Goal: Task Accomplishment & Management: Complete application form

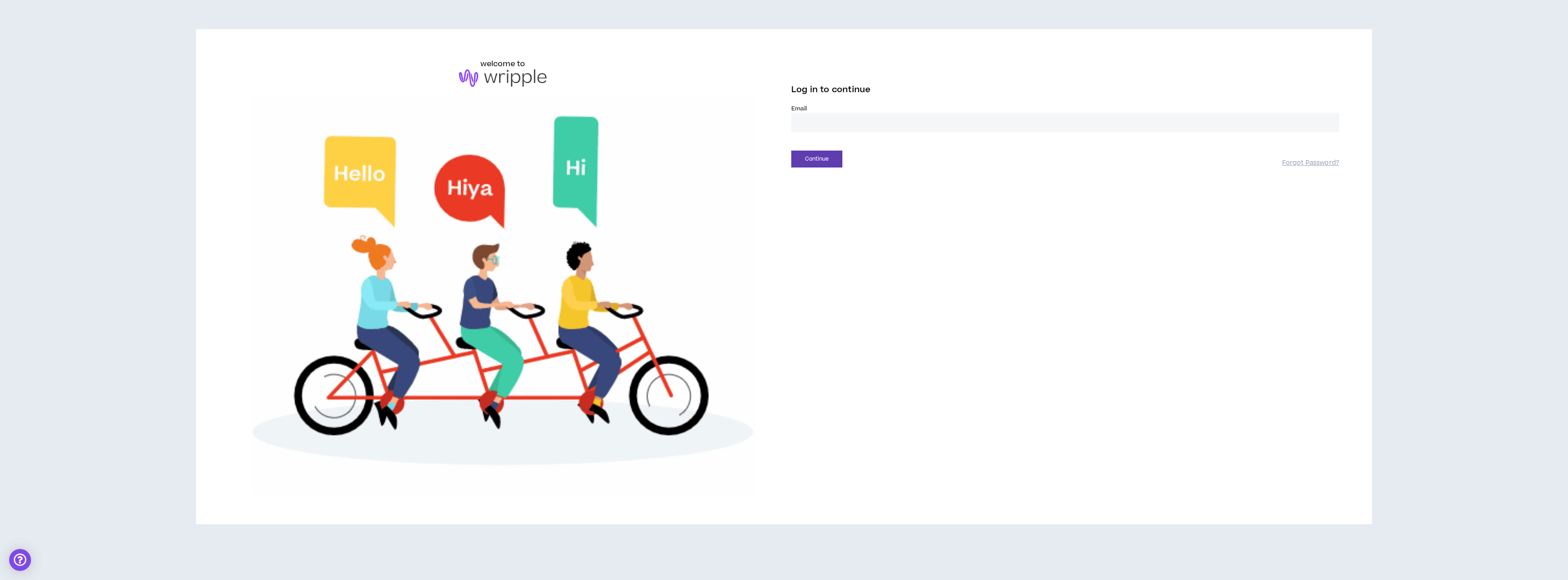
click at [853, 128] on input "email" at bounding box center [1065, 122] width 548 height 20
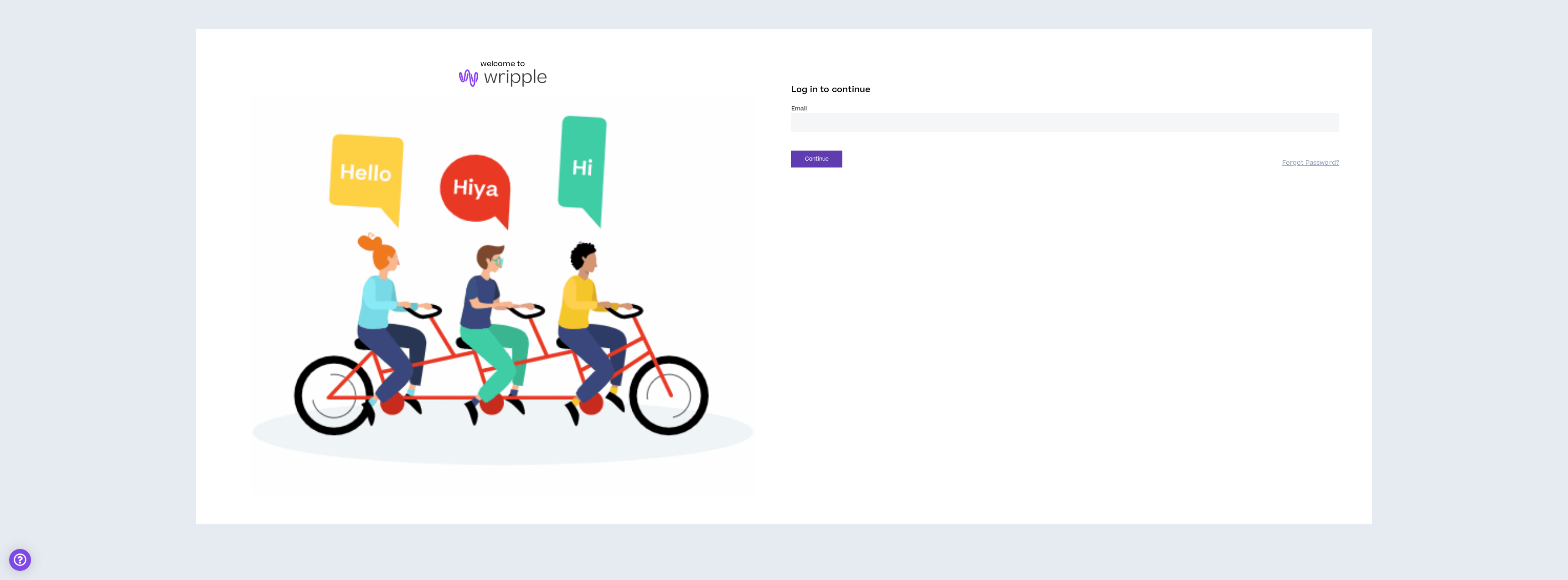
type input "**********"
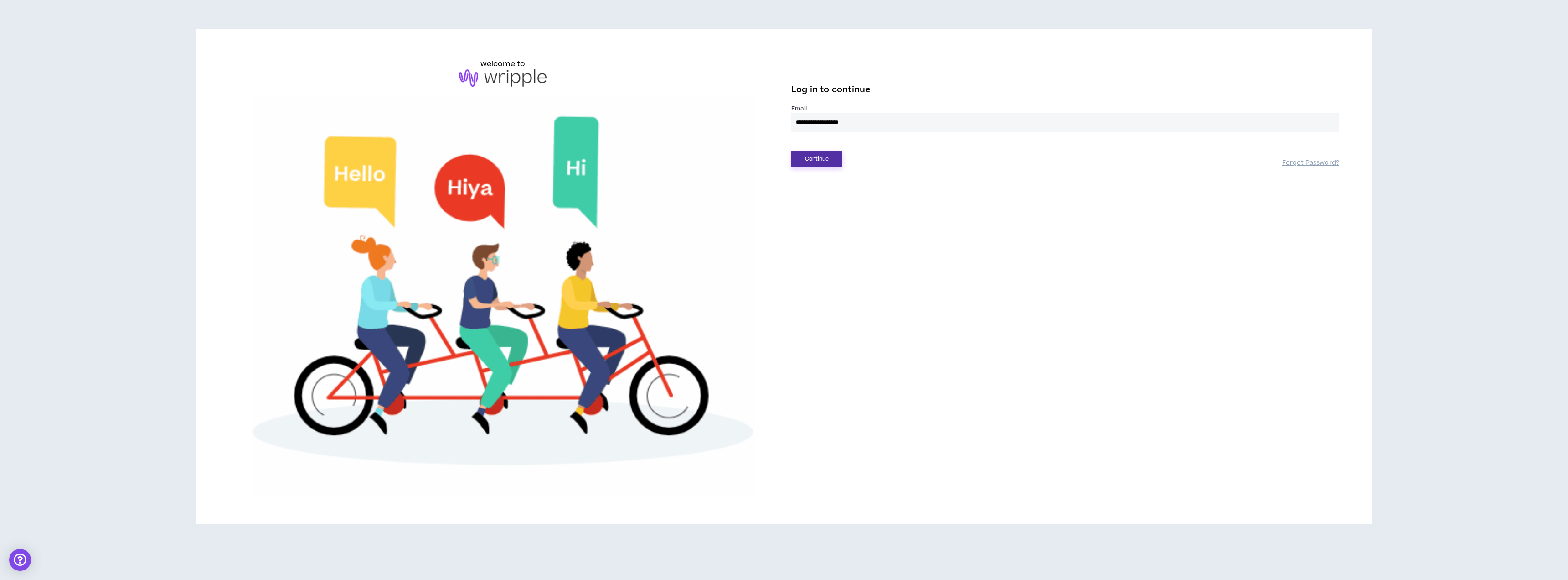
click at [831, 164] on button "Continue" at bounding box center [816, 158] width 51 height 17
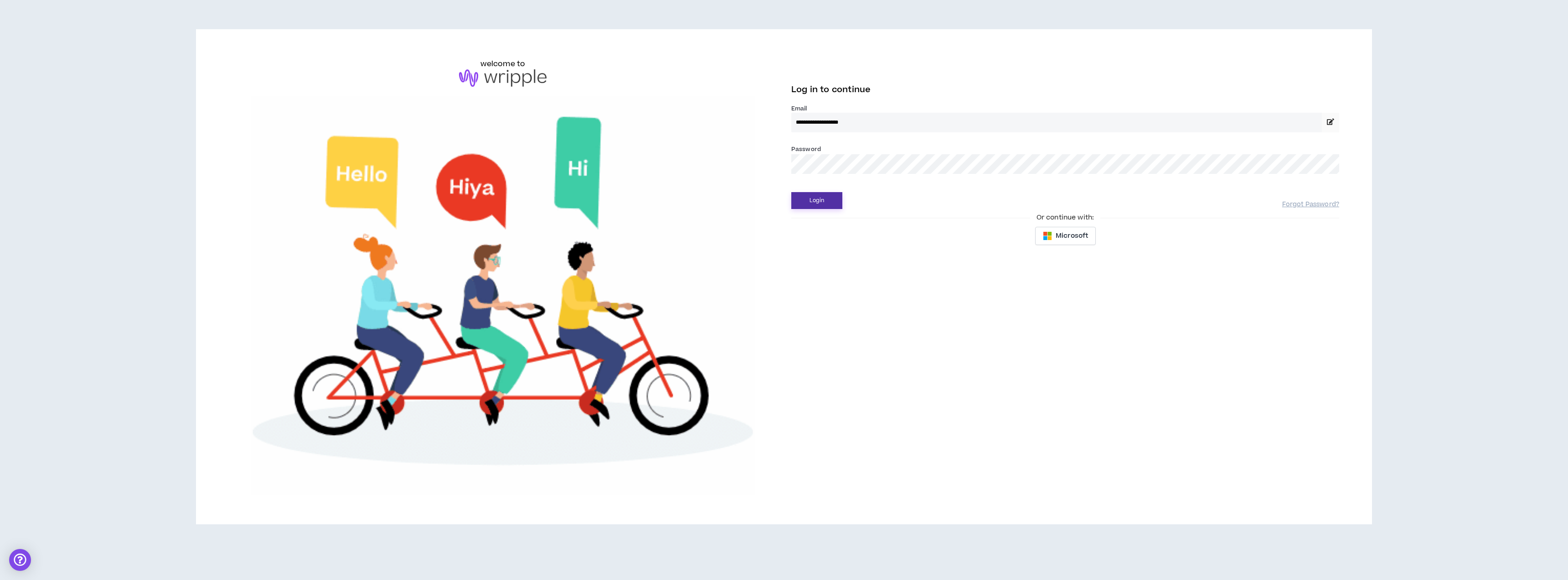
click at [813, 197] on button "Login" at bounding box center [816, 200] width 51 height 17
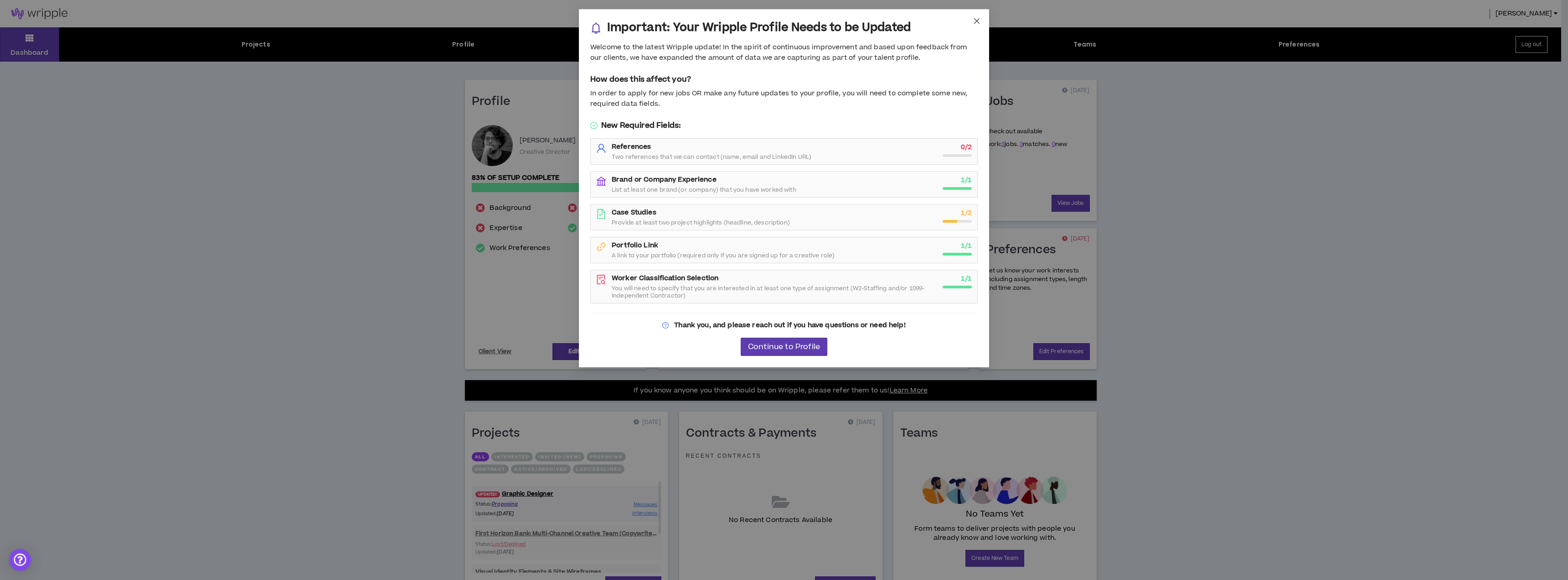
click at [980, 28] on span "Close" at bounding box center [977, 21] width 25 height 25
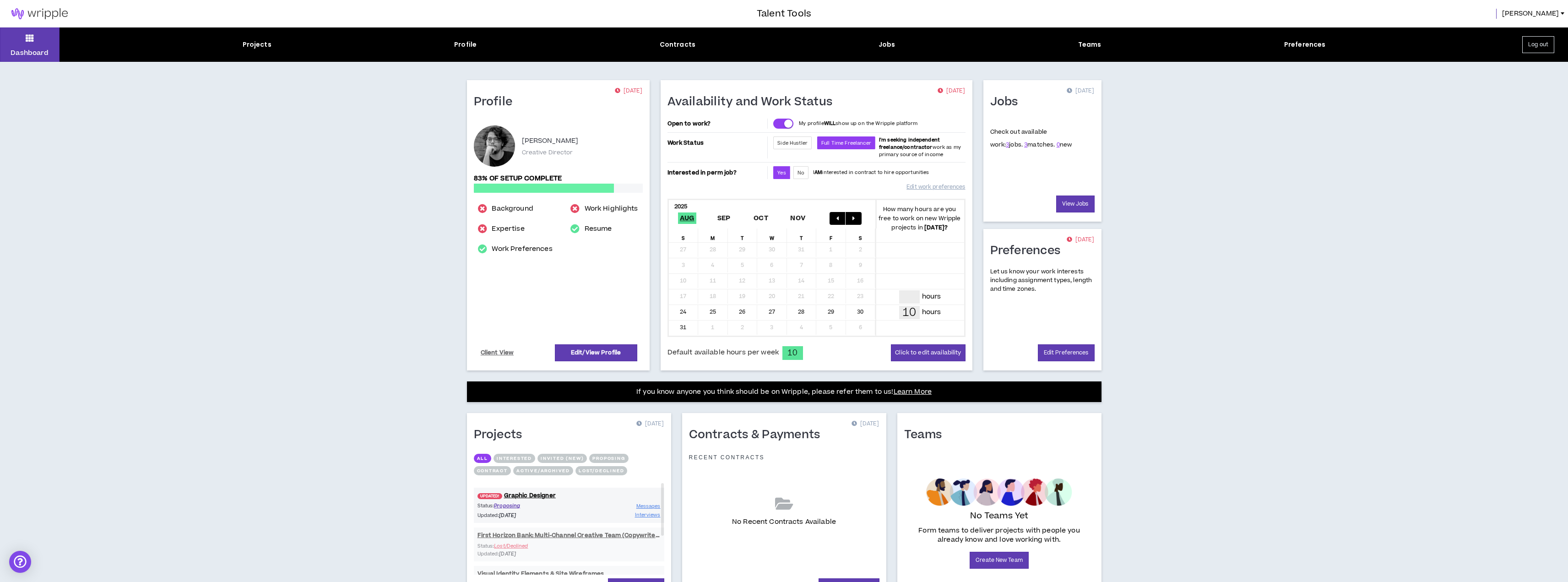
click at [491, 147] on div at bounding box center [494, 146] width 41 height 41
click at [1198, 211] on div "Dashboard Projects Profile Contracts Jobs Teams Preferences Log out Profile [DA…" at bounding box center [784, 331] width 1568 height 606
click at [1073, 203] on link "View Jobs" at bounding box center [1075, 204] width 39 height 17
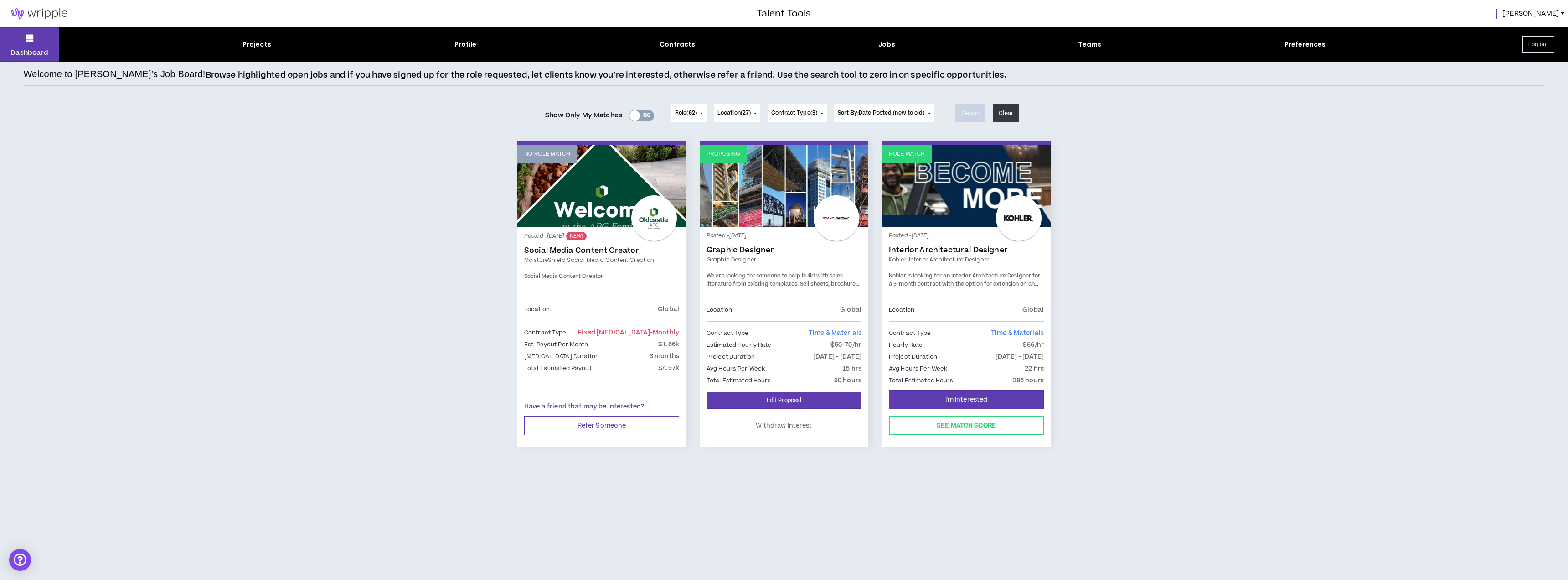
click at [1135, 289] on div "No Role Match Posted - 3 days ago NEW! Social Media Content Creator MoistureShi…" at bounding box center [785, 308] width 1522 height 336
click at [753, 249] on link "Graphic Designer" at bounding box center [784, 250] width 155 height 9
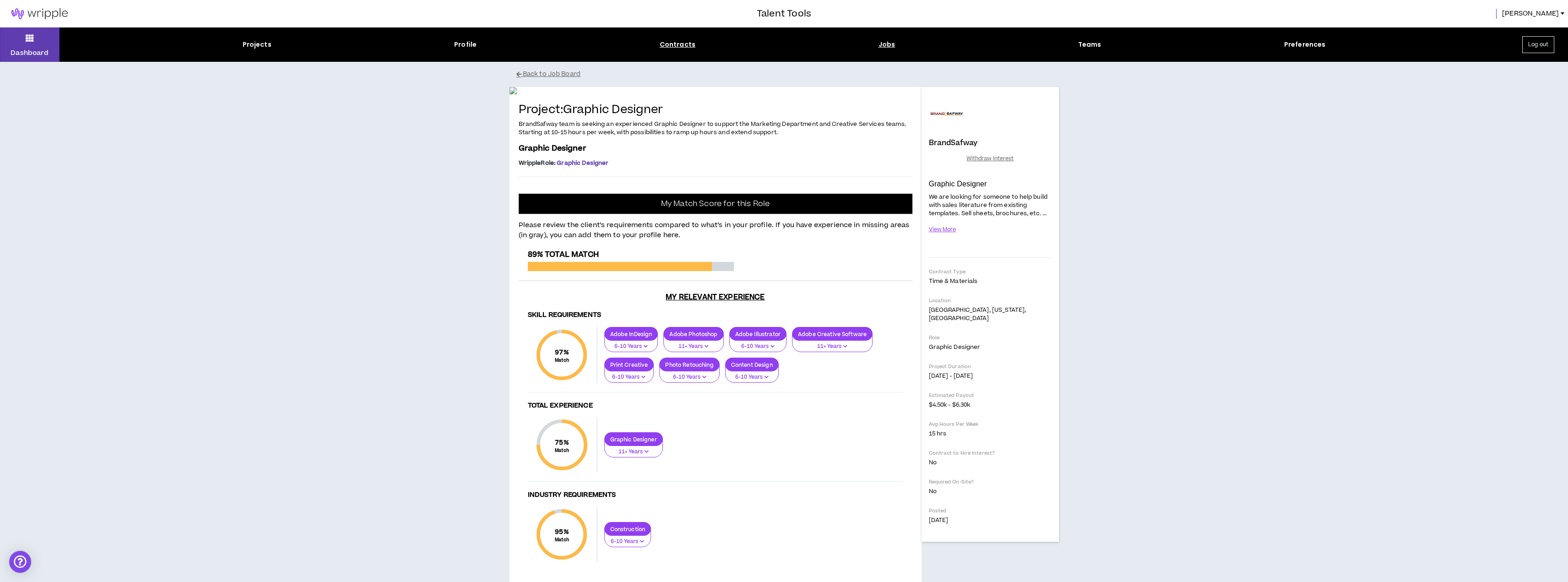
click at [670, 47] on div "Contracts" at bounding box center [678, 44] width 36 height 10
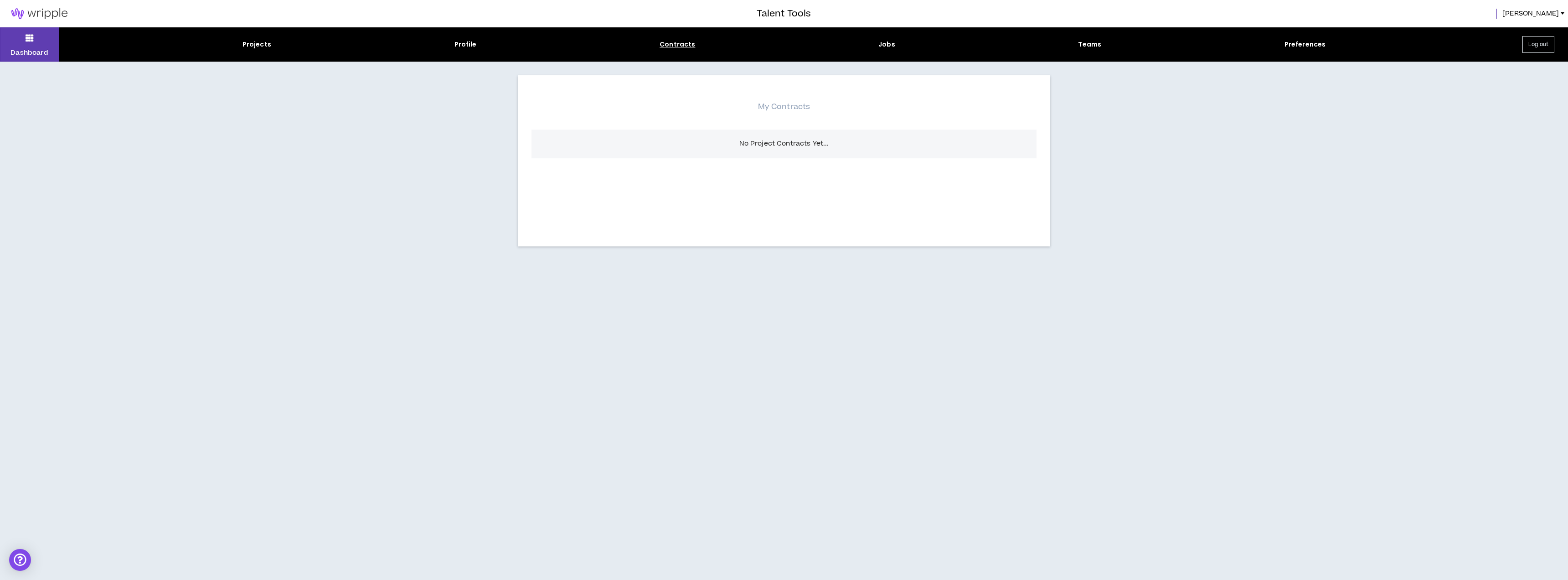
click at [475, 49] on div "Dashboard Projects Profile Contracts Jobs Teams Preferences Log out" at bounding box center [784, 45] width 1568 height 34
click at [468, 45] on div "Profile" at bounding box center [465, 44] width 22 height 10
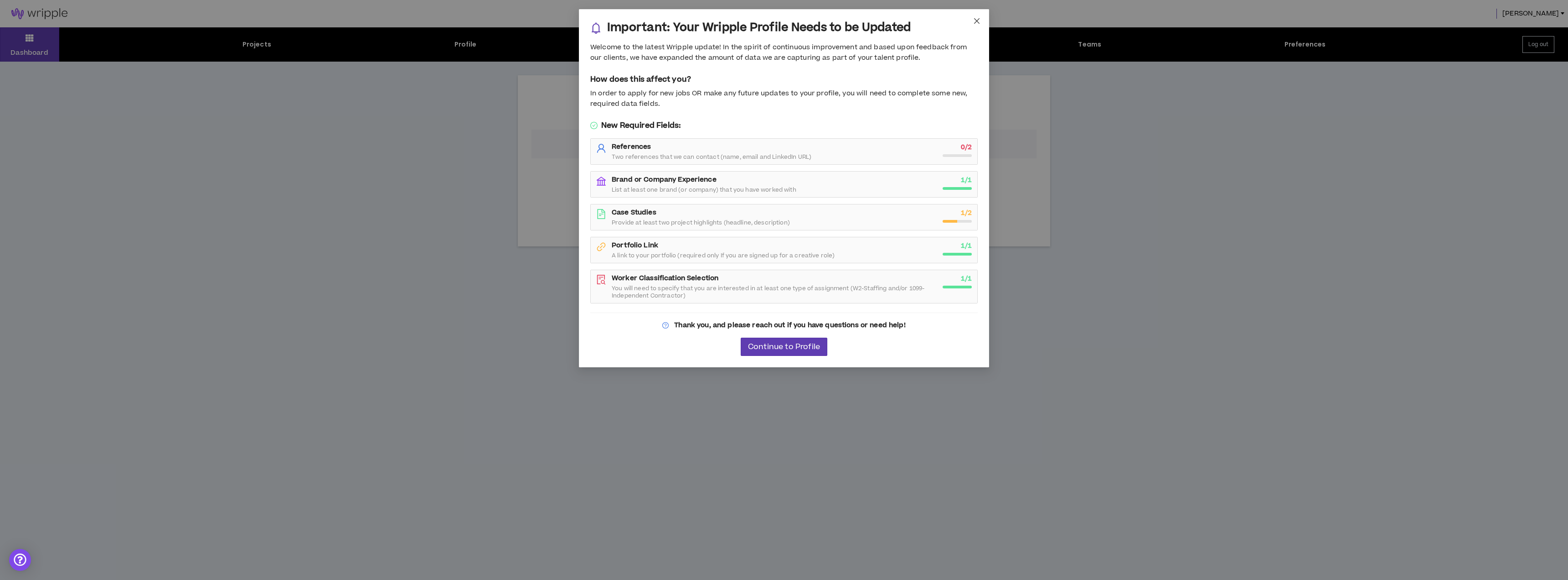
click at [977, 21] on icon "close" at bounding box center [977, 21] width 5 height 5
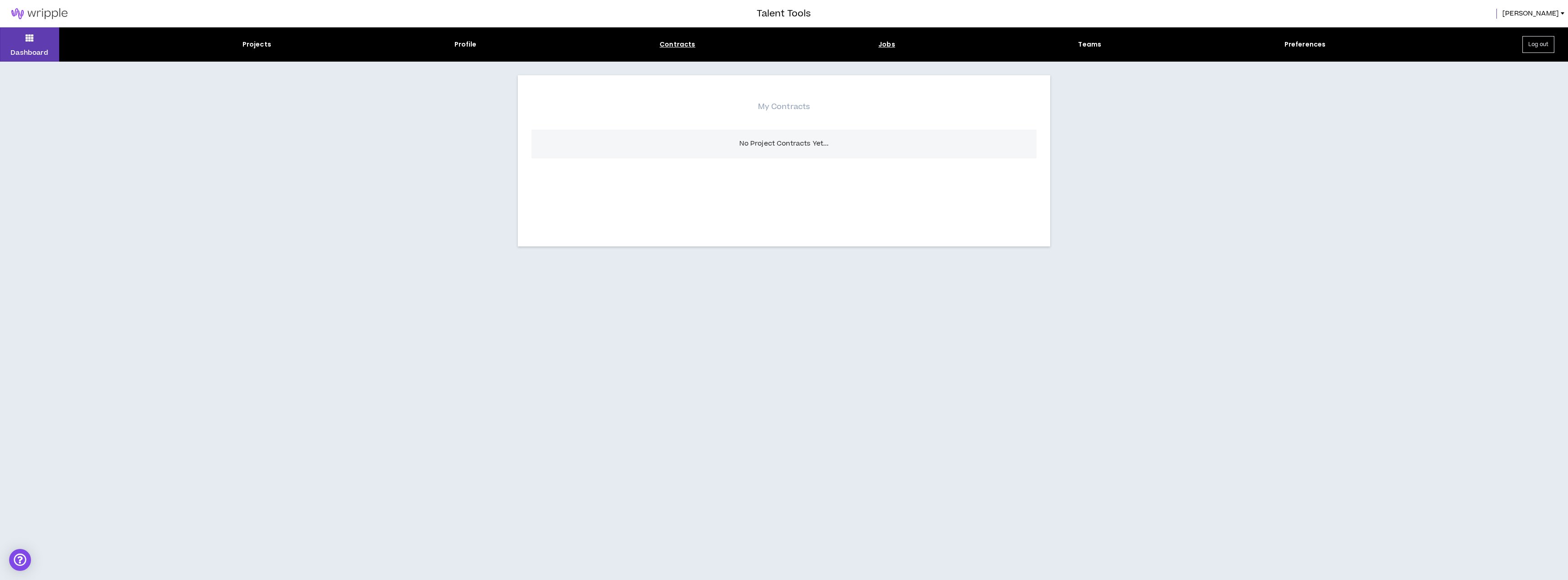
click at [892, 44] on div "Jobs" at bounding box center [887, 44] width 17 height 10
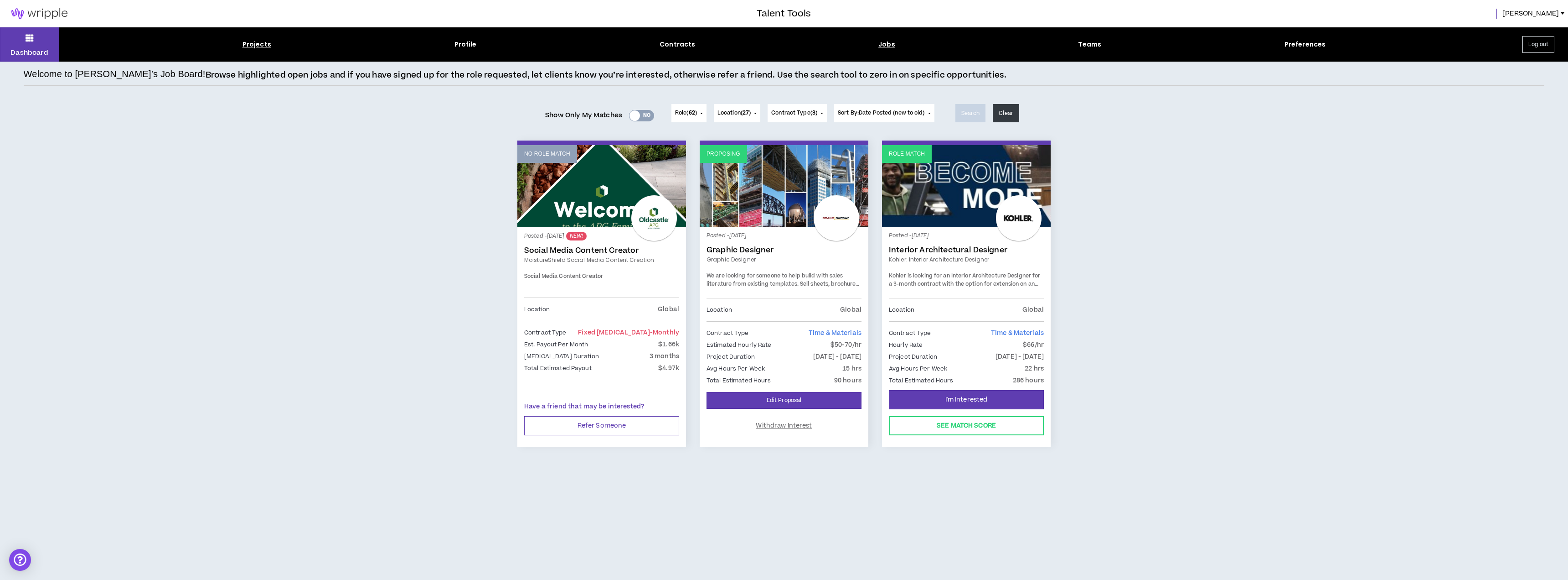
click at [266, 46] on div "Projects" at bounding box center [257, 44] width 29 height 10
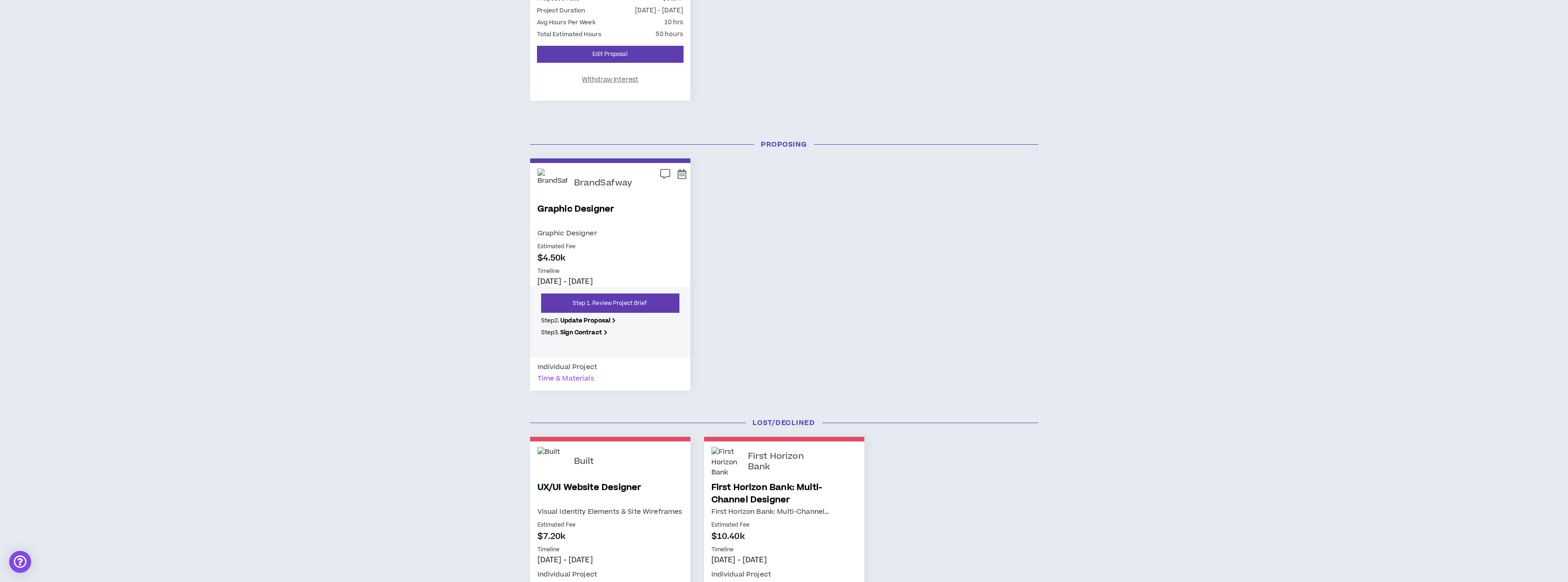
scroll to position [366, 0]
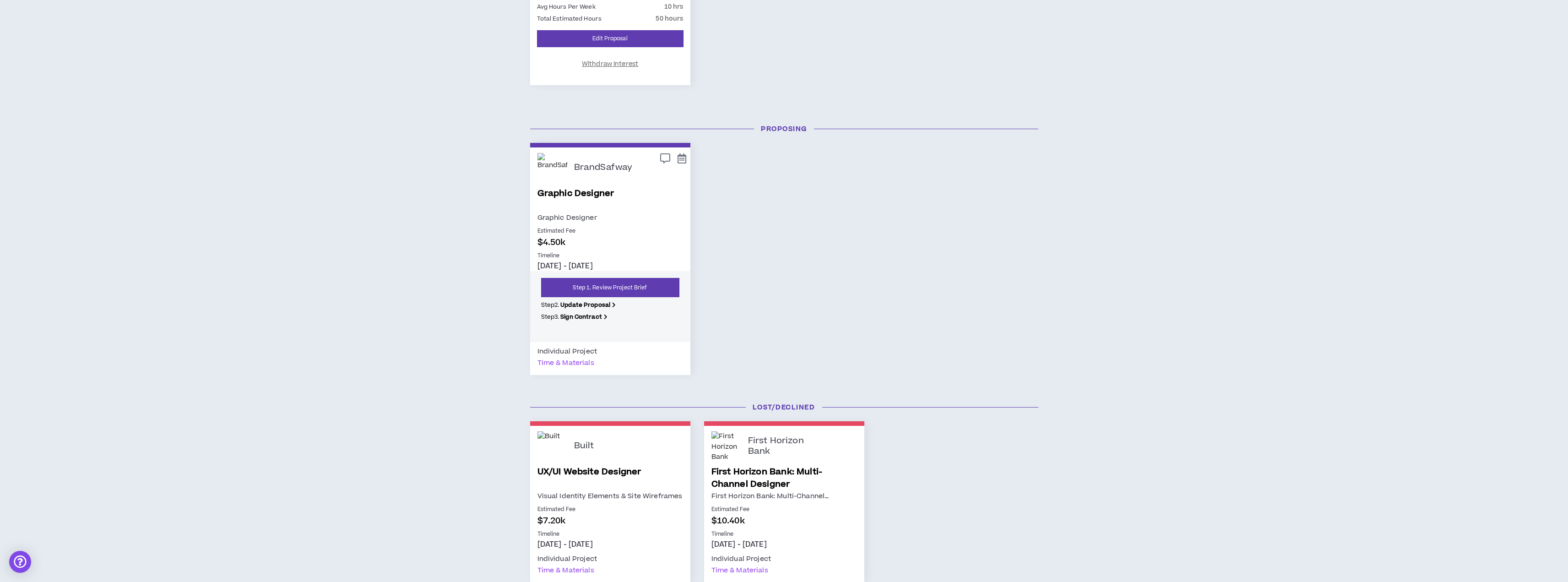
click at [581, 196] on link "Graphic Designer" at bounding box center [610, 200] width 145 height 25
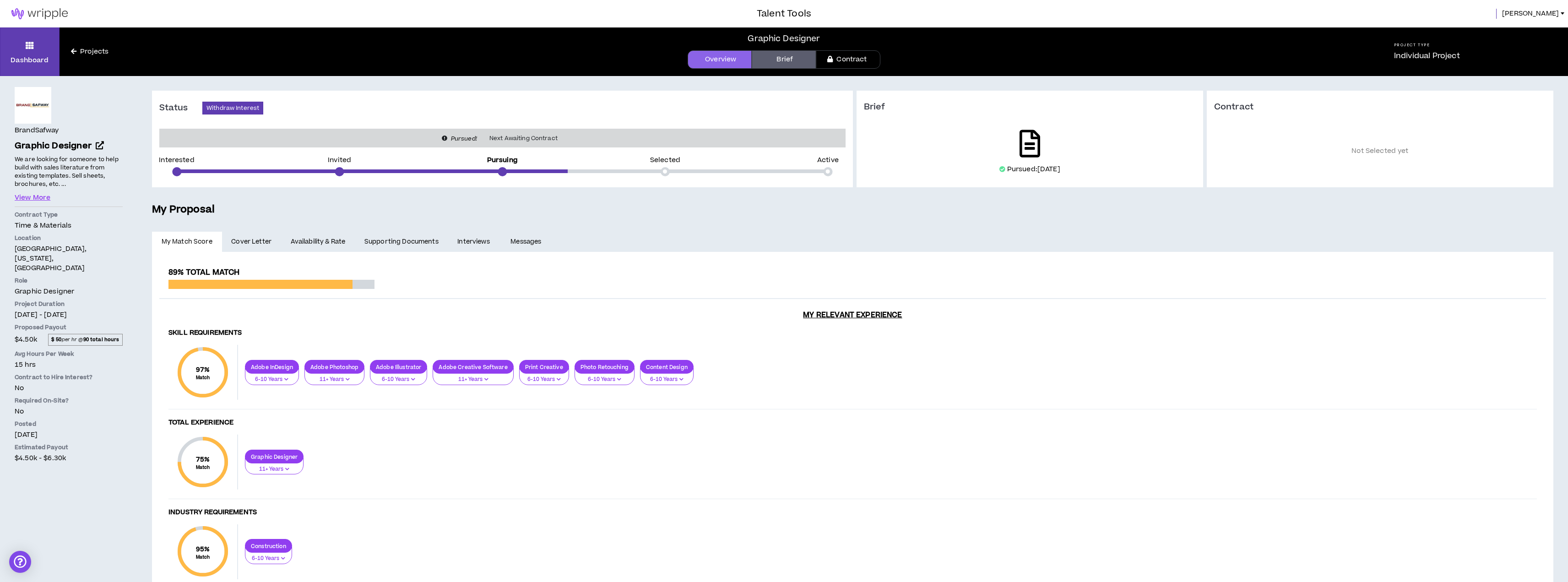
click at [1018, 145] on link at bounding box center [1029, 143] width 35 height 35
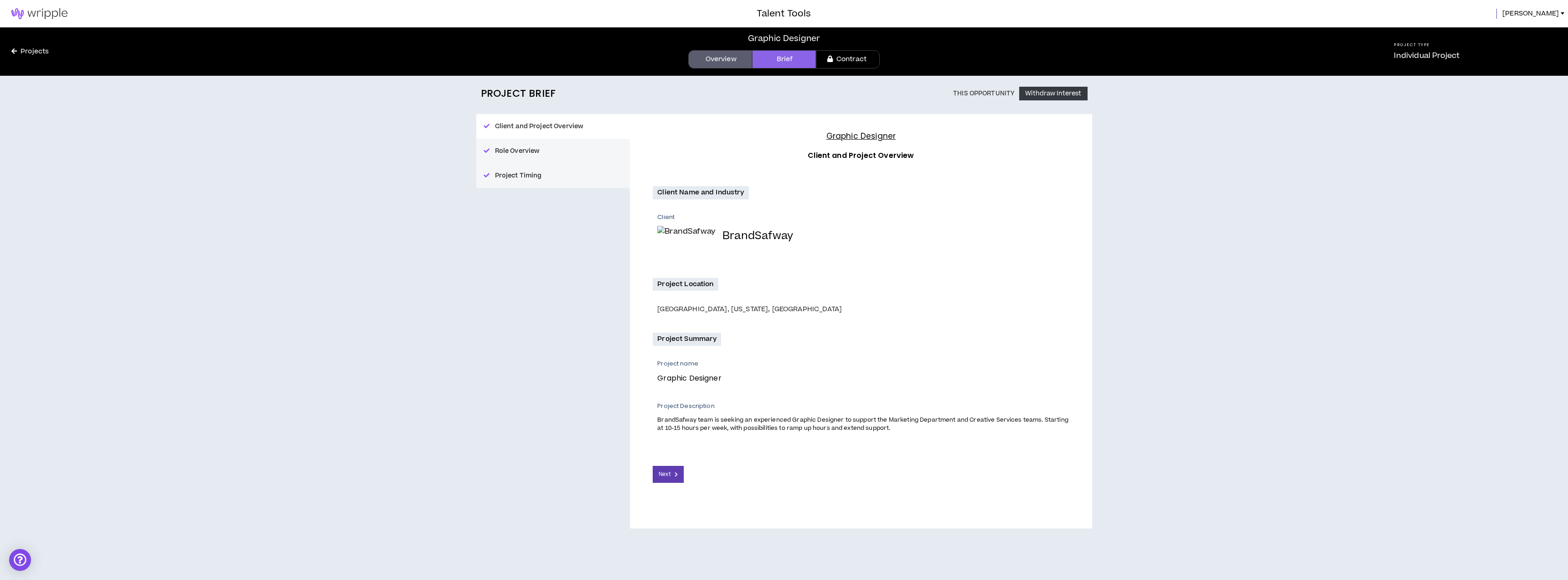
click at [837, 61] on link "Contract" at bounding box center [847, 59] width 63 height 18
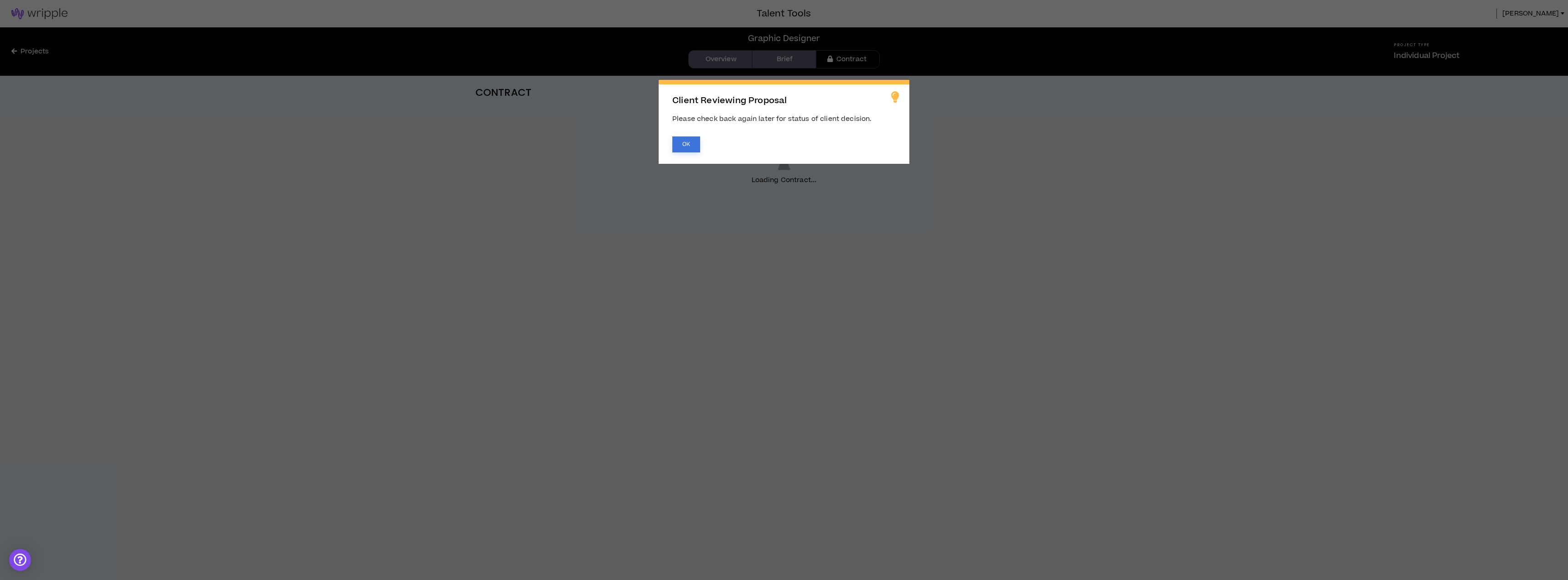
click at [677, 142] on button "OK" at bounding box center [686, 145] width 28 height 16
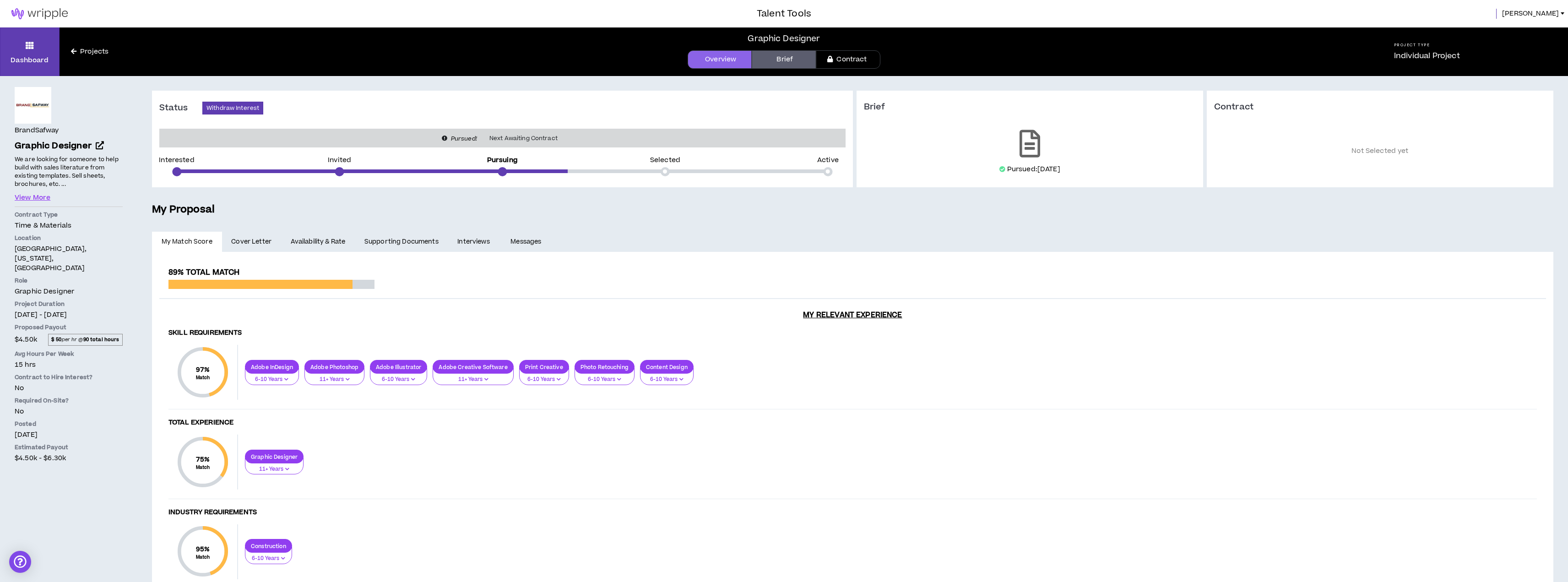
click at [838, 60] on link "Contract" at bounding box center [847, 59] width 64 height 18
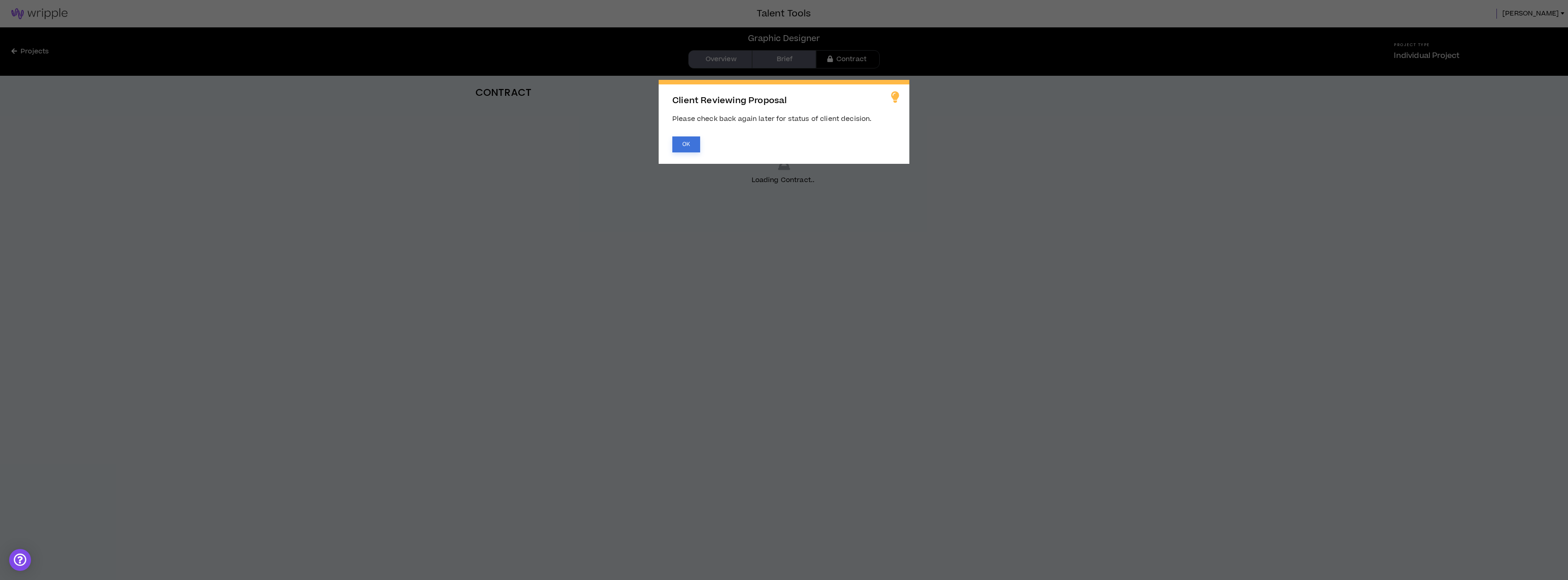
click at [694, 147] on button "OK" at bounding box center [686, 145] width 28 height 16
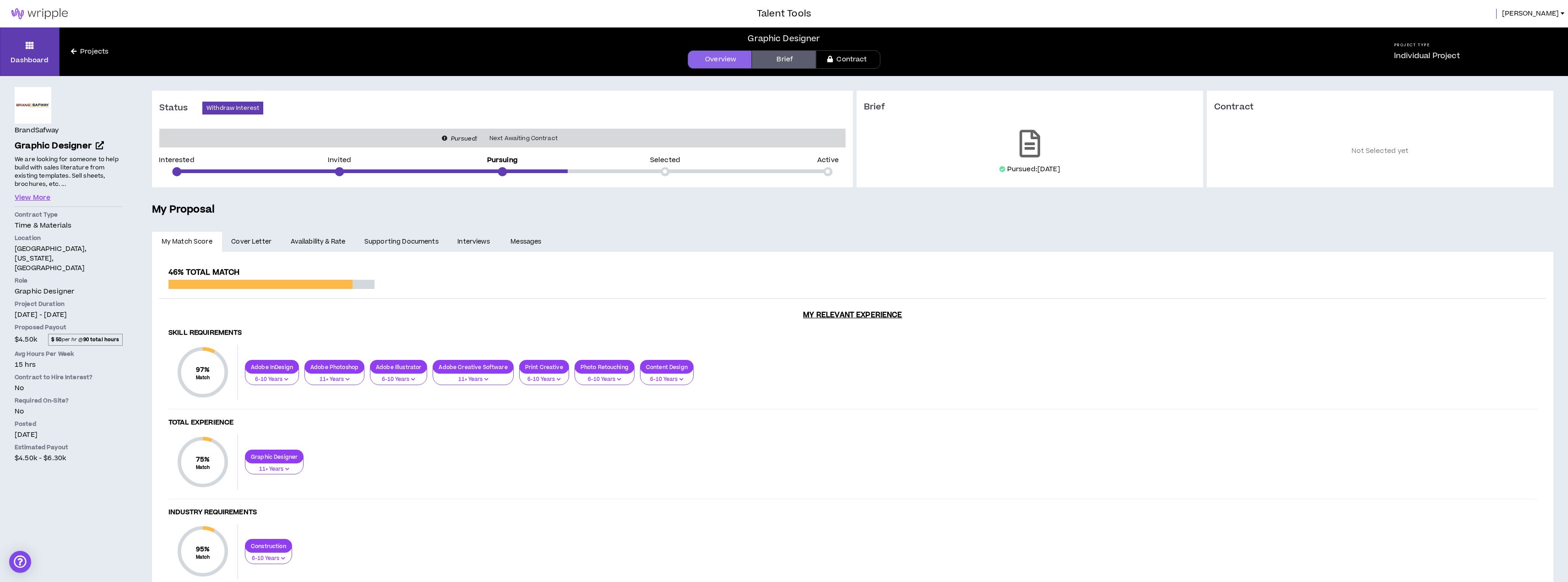
click at [724, 61] on body "Talent Tools Lucas Dashboard Projects Graphic Designer Overview Brief Contract …" at bounding box center [784, 291] width 1568 height 582
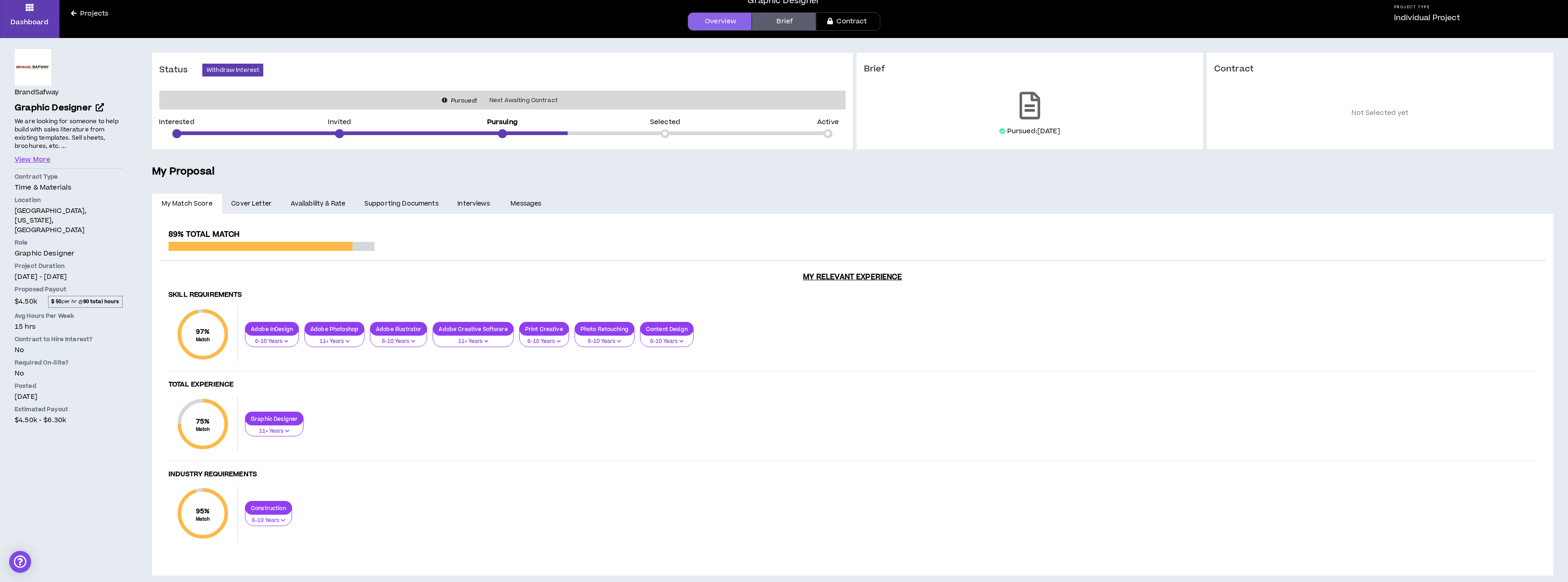
scroll to position [47, 0]
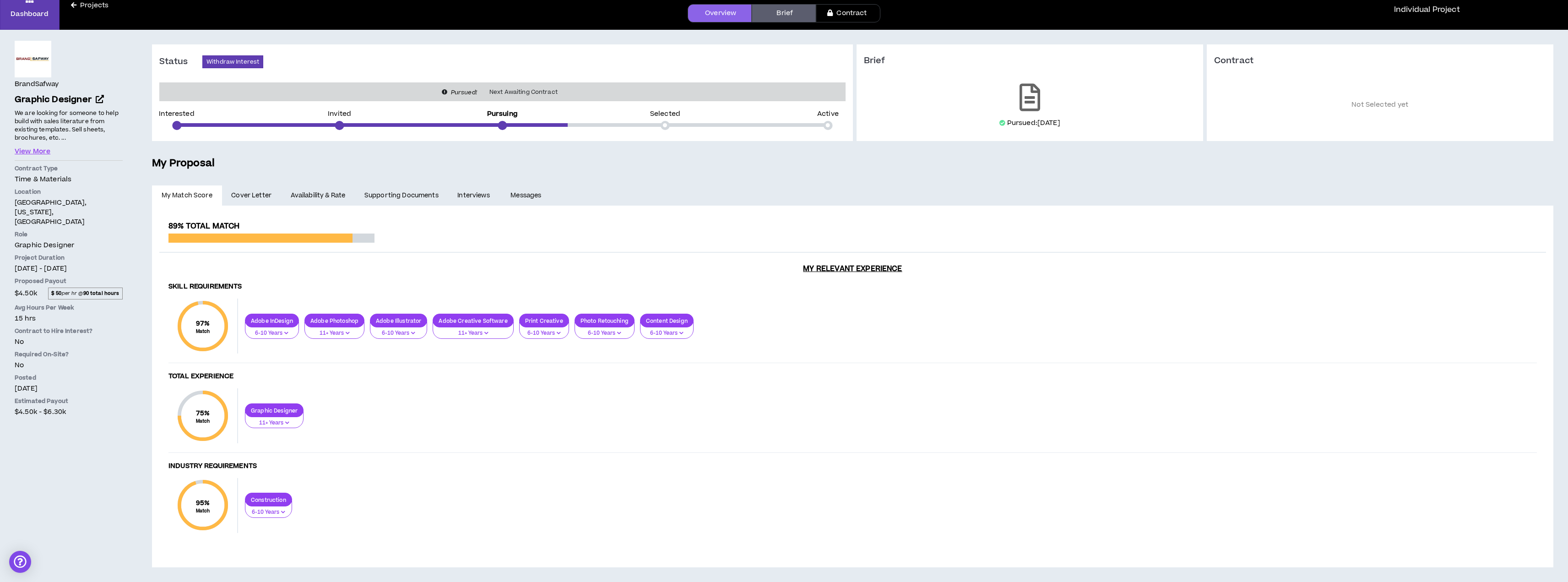
click at [247, 197] on span "Cover Letter" at bounding box center [251, 195] width 40 height 10
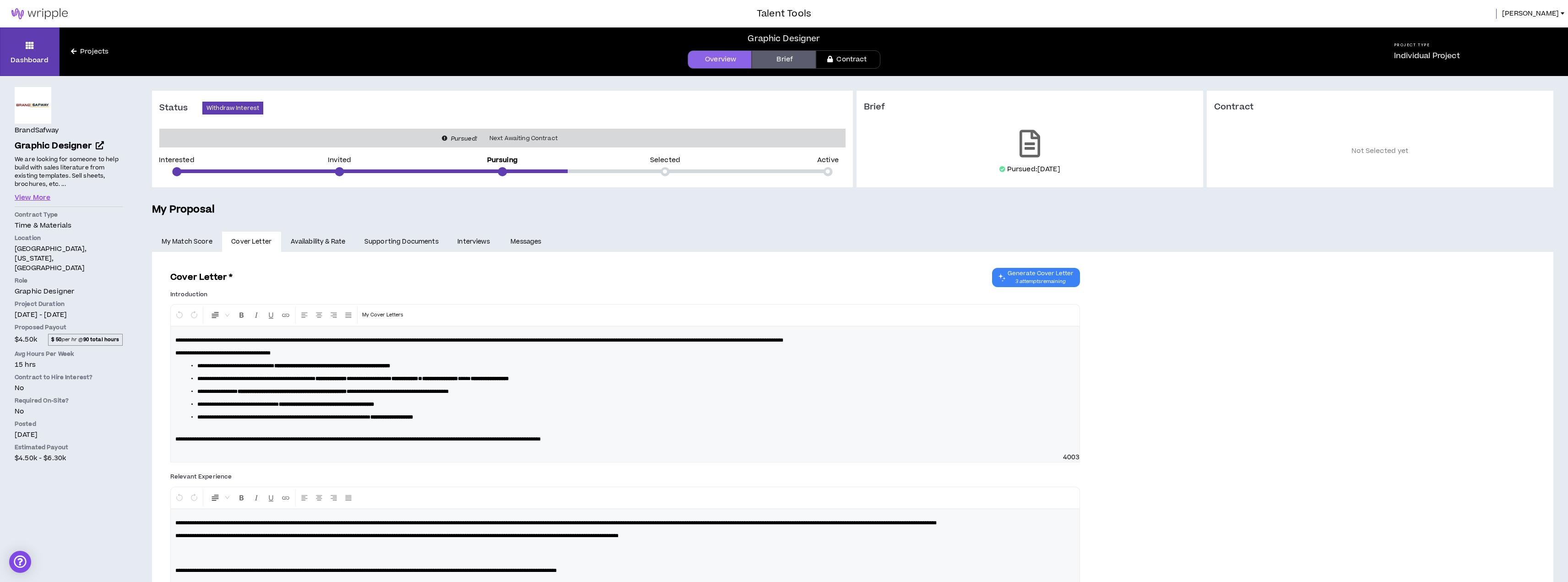
click at [320, 236] on link "Availability & Rate" at bounding box center [317, 241] width 74 height 20
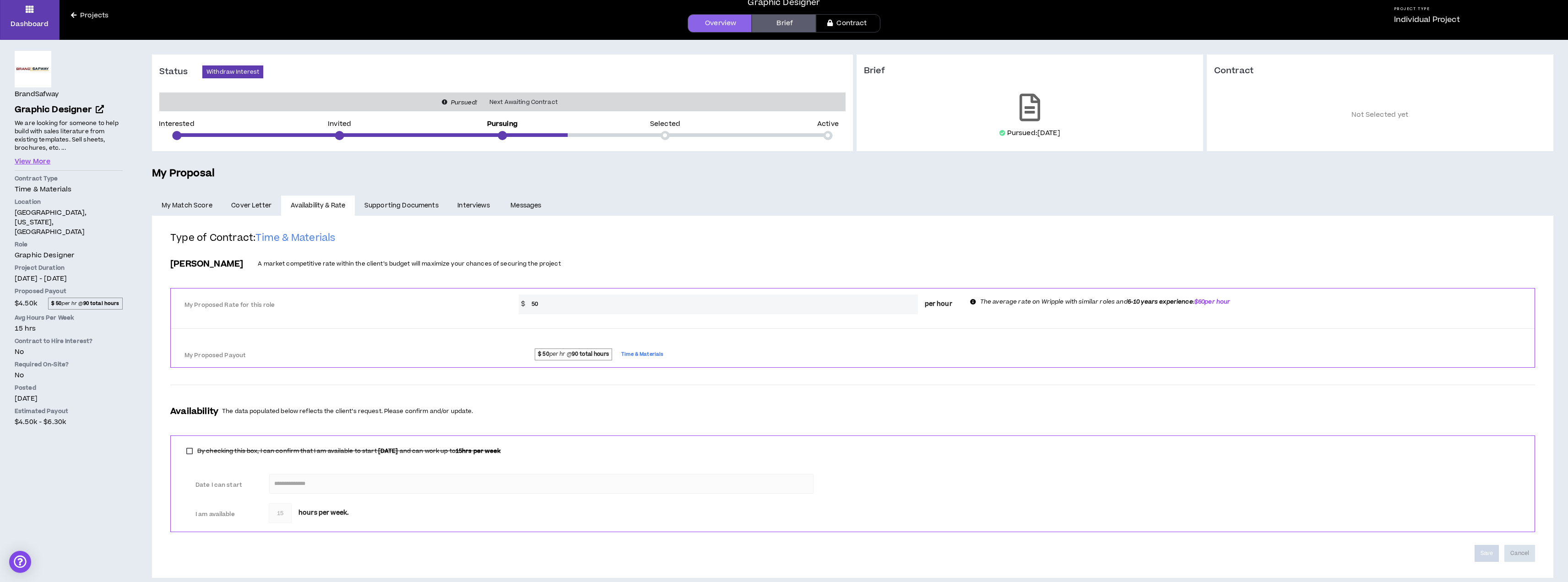
scroll to position [47, 0]
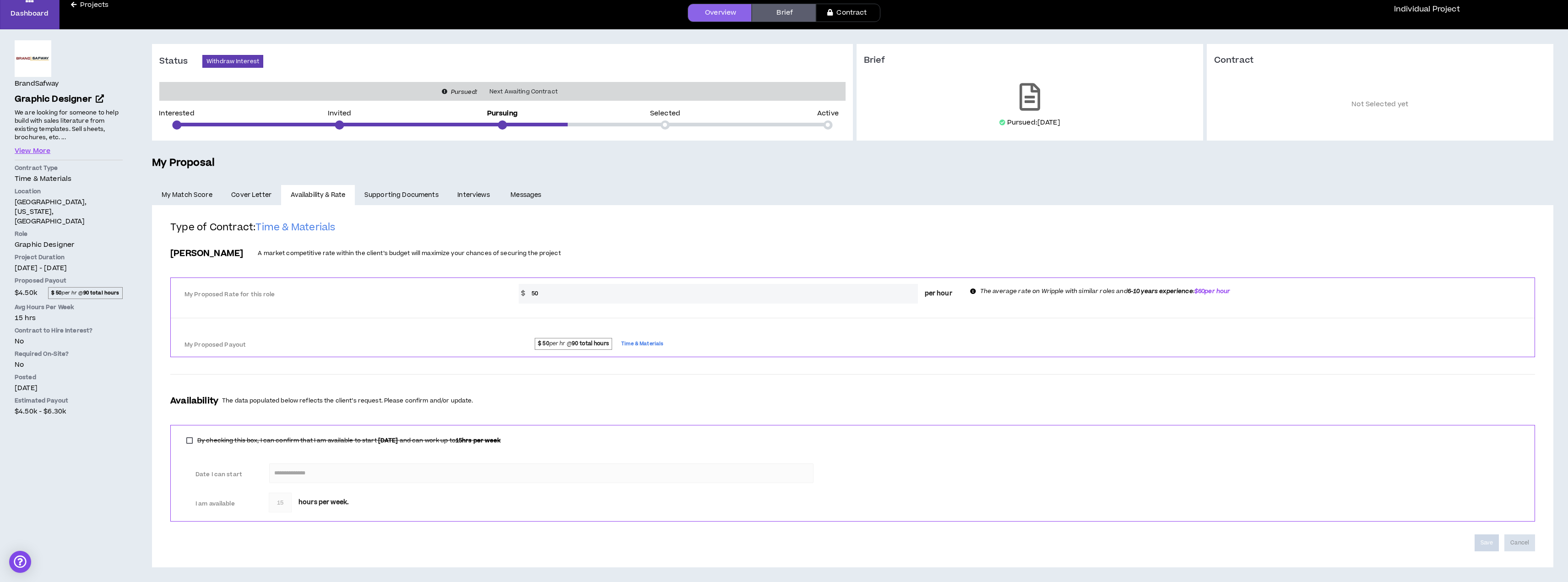
click at [397, 259] on div "Bill Rate A market competitive rate within the client’s budget will maximize yo…" at bounding box center [853, 254] width 1364 height 20
click at [394, 192] on link "Supporting Documents" at bounding box center [402, 195] width 93 height 20
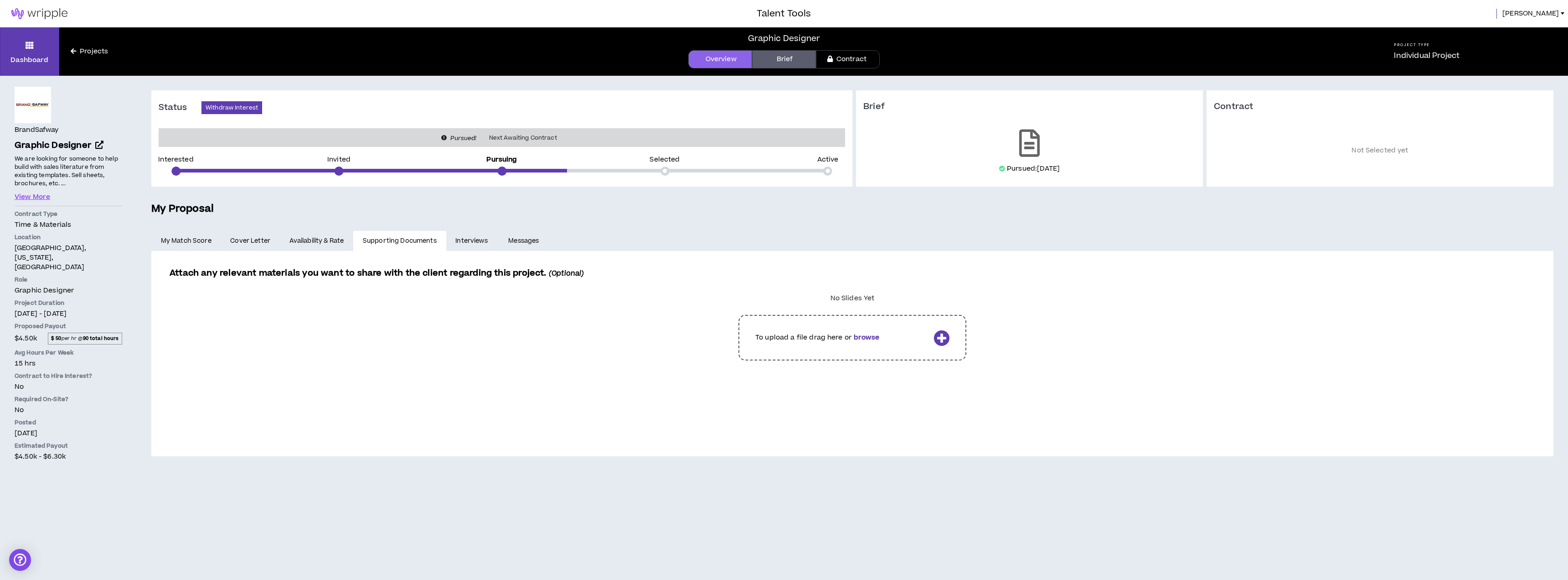
click at [473, 243] on link "Interviews" at bounding box center [472, 240] width 53 height 20
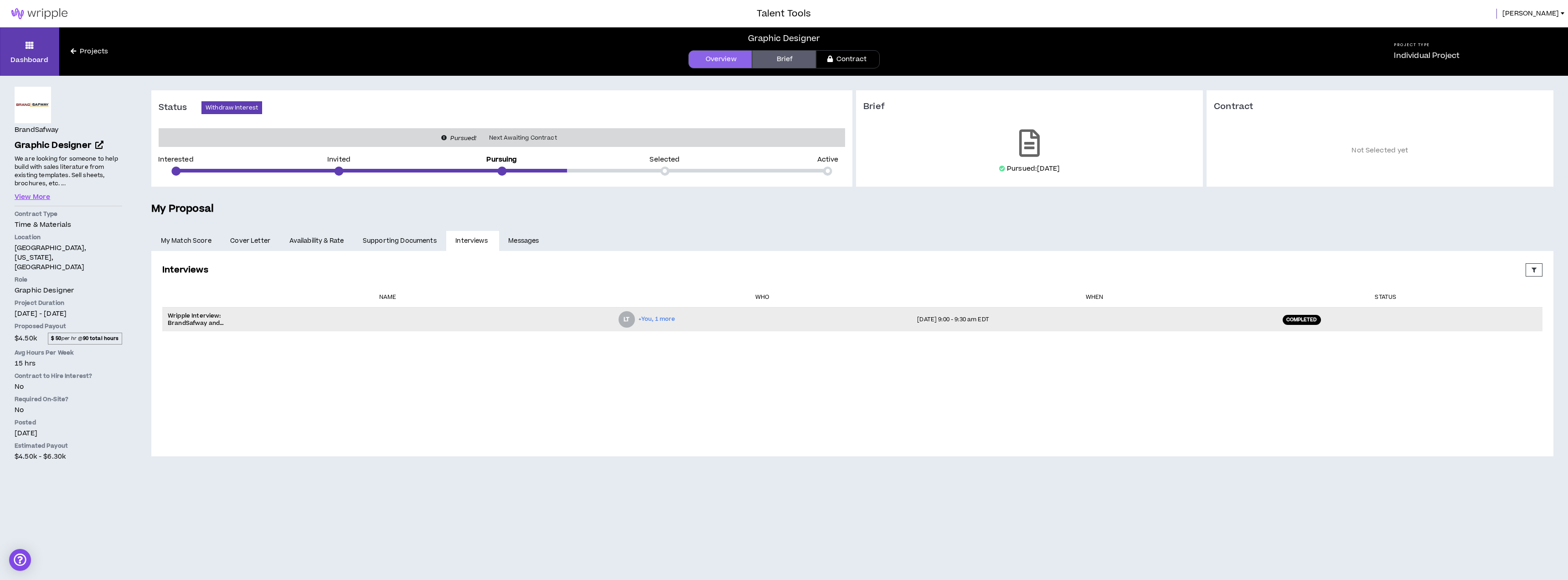
click at [353, 316] on div "Wripple Interview: BrandSafway and Lucas R. for Graphic Designer" at bounding box center [388, 319] width 440 height 14
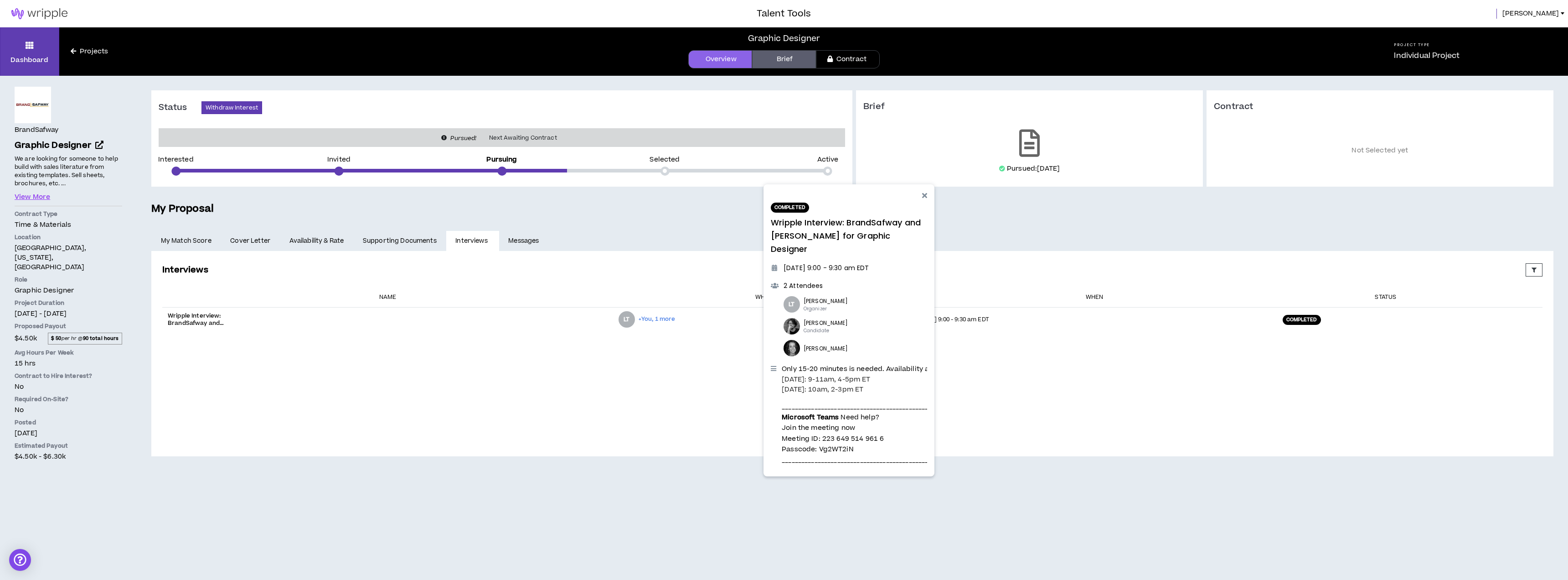
drag, startPoint x: 1128, startPoint y: 417, endPoint x: 1009, endPoint y: 370, distance: 127.9
click at [1128, 417] on div "Interviews Proposed Upcoming Completed Rejected Requested Reschedule Canceled E…" at bounding box center [853, 354] width 1388 height 188
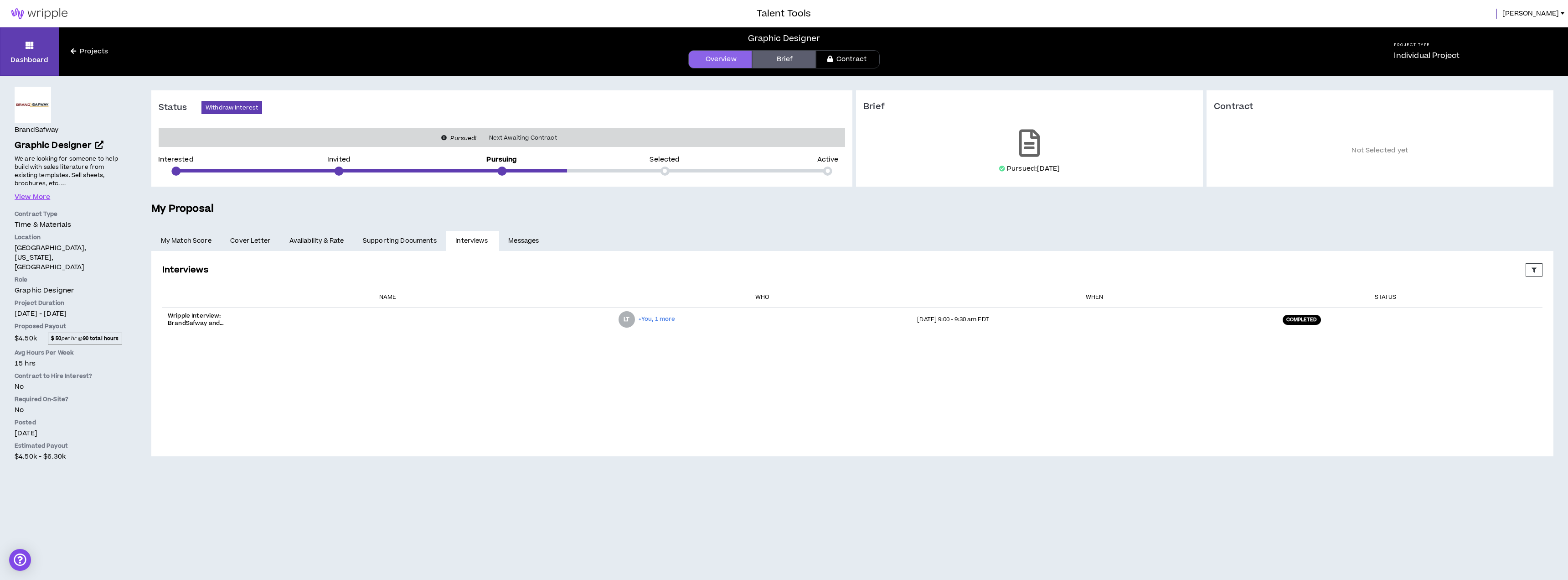
click at [512, 239] on link "Messages" at bounding box center [525, 240] width 52 height 20
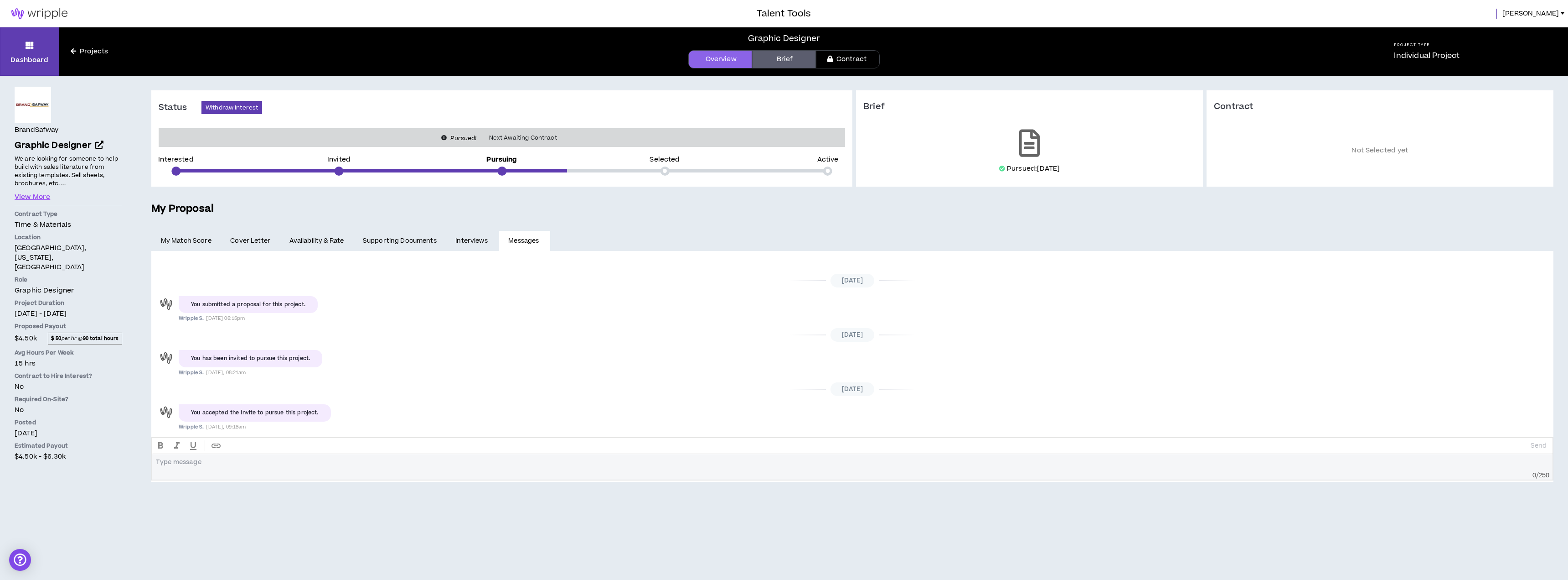
scroll to position [90, 0]
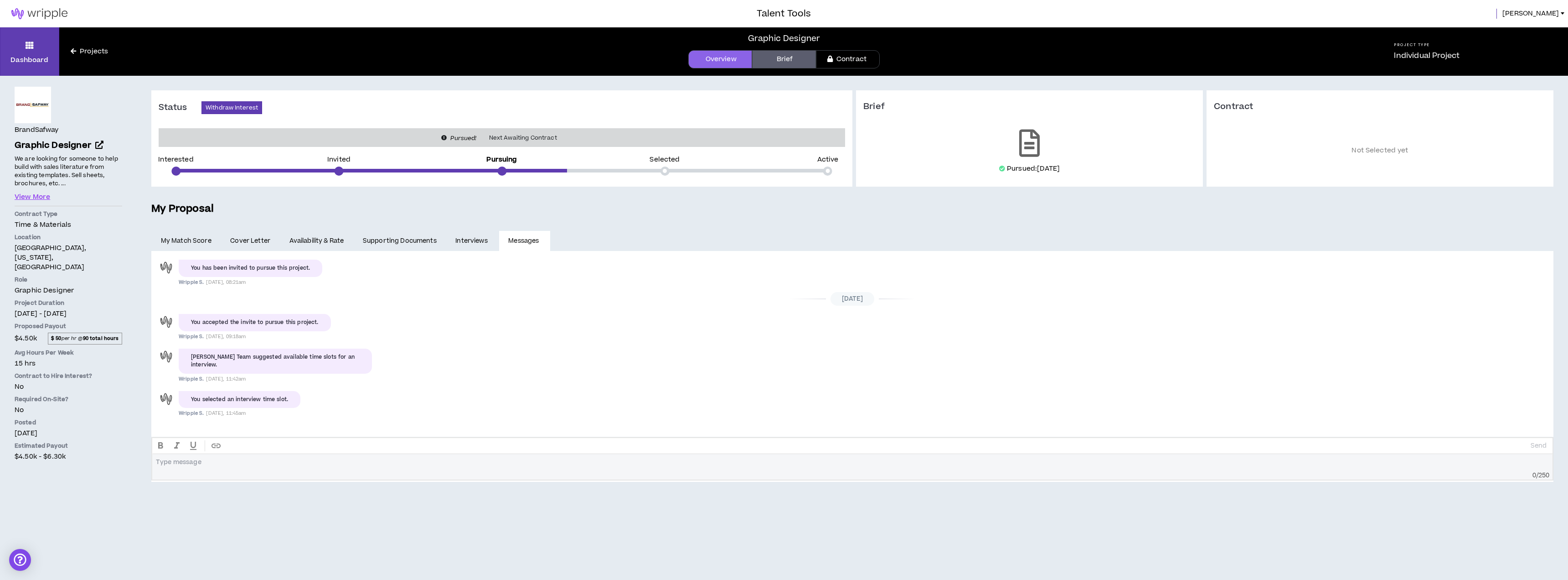
click at [272, 467] on div at bounding box center [853, 465] width 1393 height 13
drag, startPoint x: 355, startPoint y: 538, endPoint x: 352, endPoint y: 529, distance: 9.5
click at [354, 537] on div "Dashboard Projects Graphic Designer Overview Brief Contract Project Type Indivi…" at bounding box center [784, 304] width 1568 height 552
click at [938, 224] on div "**********" at bounding box center [853, 341] width 1403 height 281
click at [1089, 246] on ul "My Match Score Cover Letter Availability & Rate Supporting Documents Interviews…" at bounding box center [853, 240] width 1403 height 20
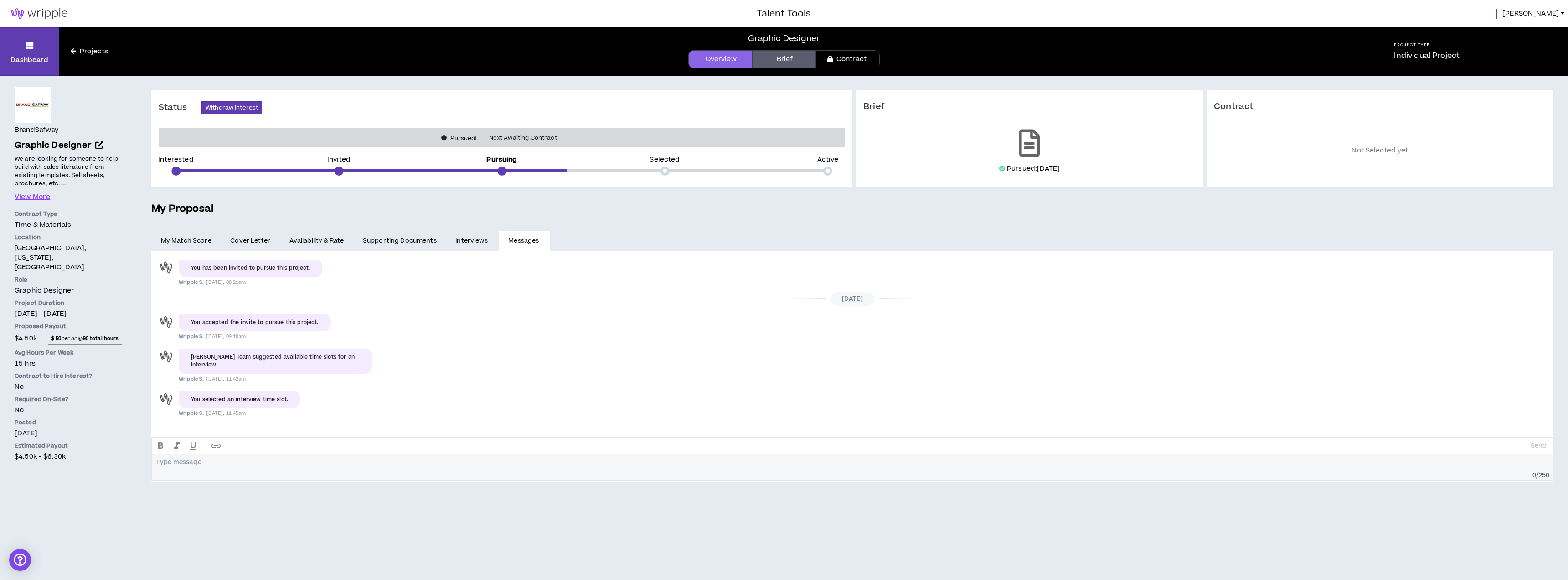
click at [239, 32] on div "Dashboard Projects" at bounding box center [141, 52] width 282 height 48
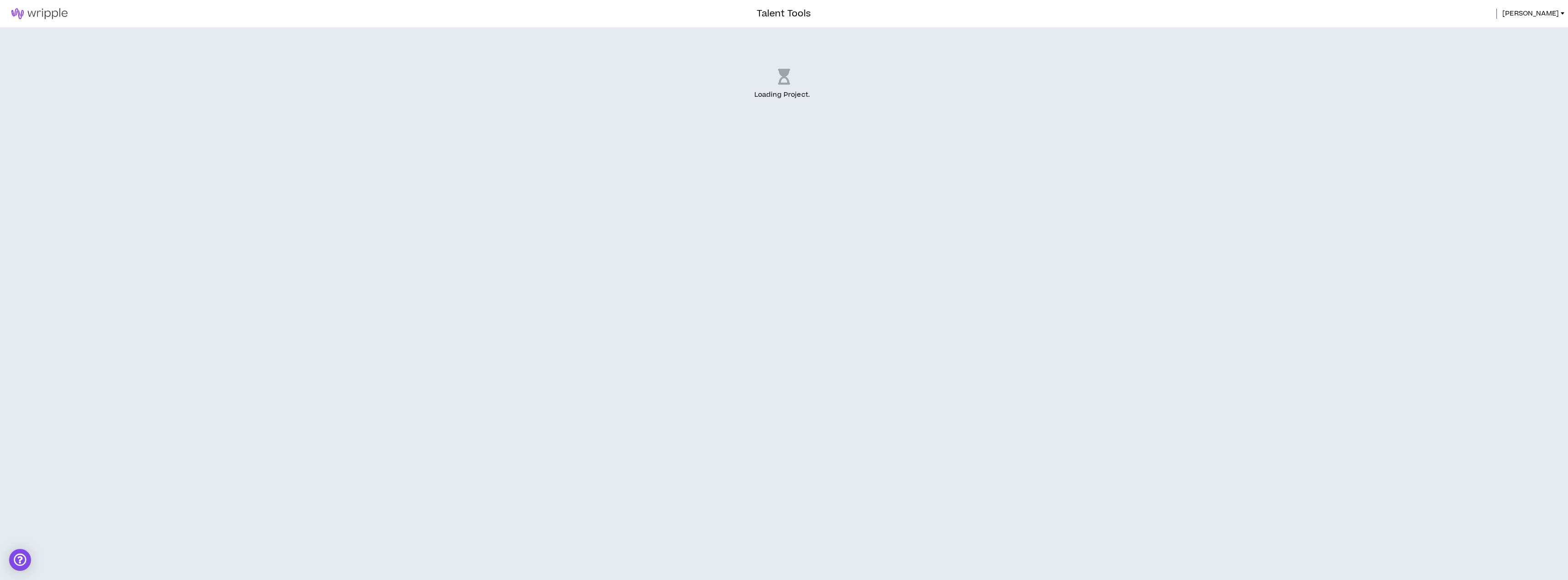
click at [782, 16] on h3 "Talent Tools" at bounding box center [784, 13] width 54 height 13
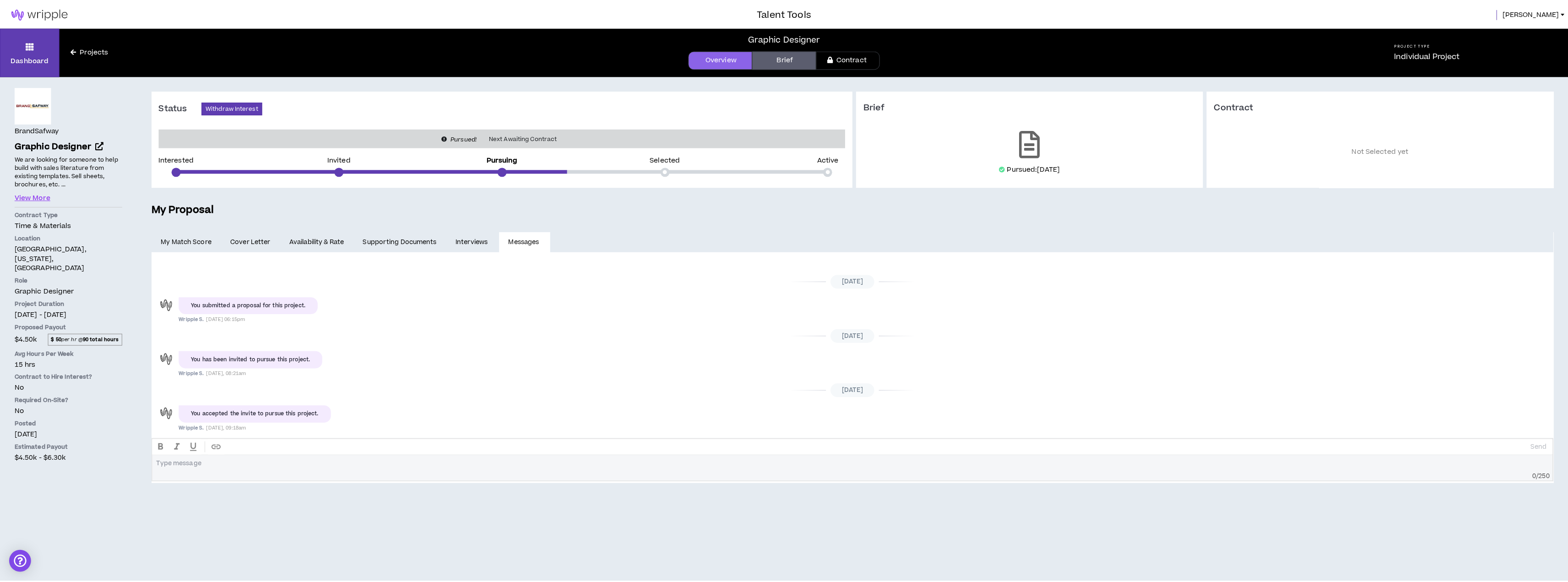
scroll to position [91, 0]
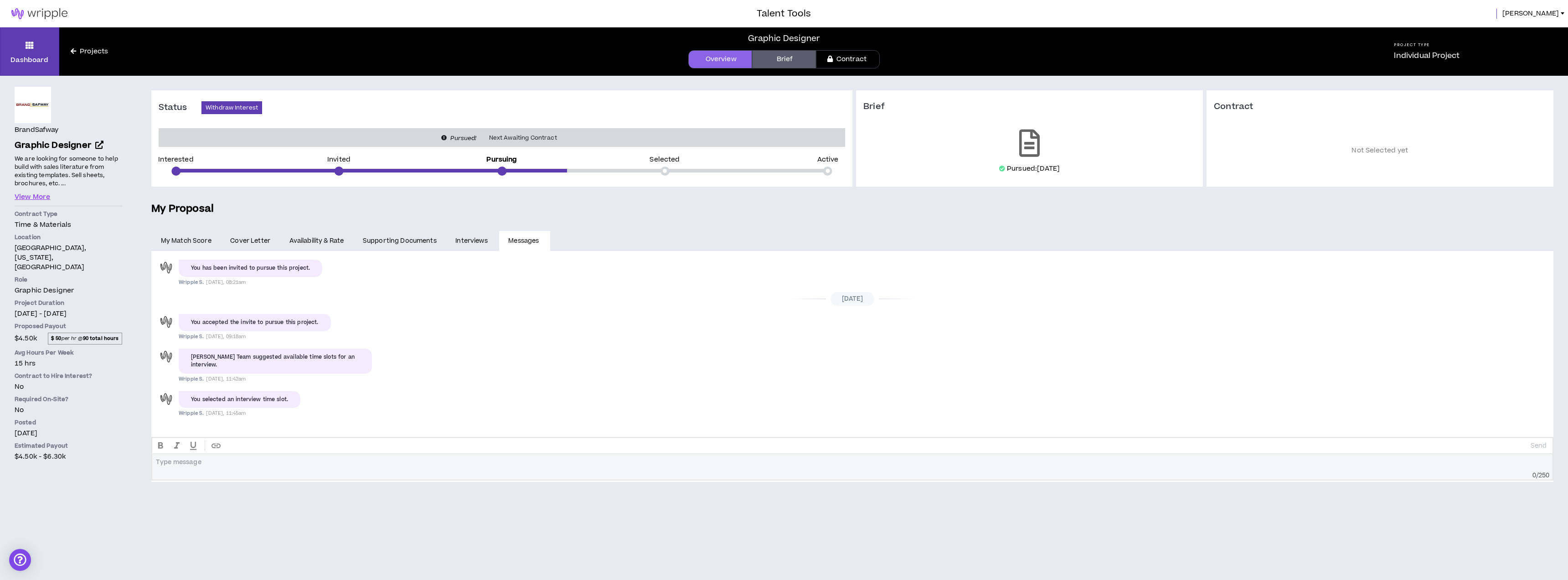
click at [603, 210] on h5 "My Proposal" at bounding box center [853, 208] width 1403 height 15
click at [707, 63] on link "Overview" at bounding box center [720, 59] width 63 height 18
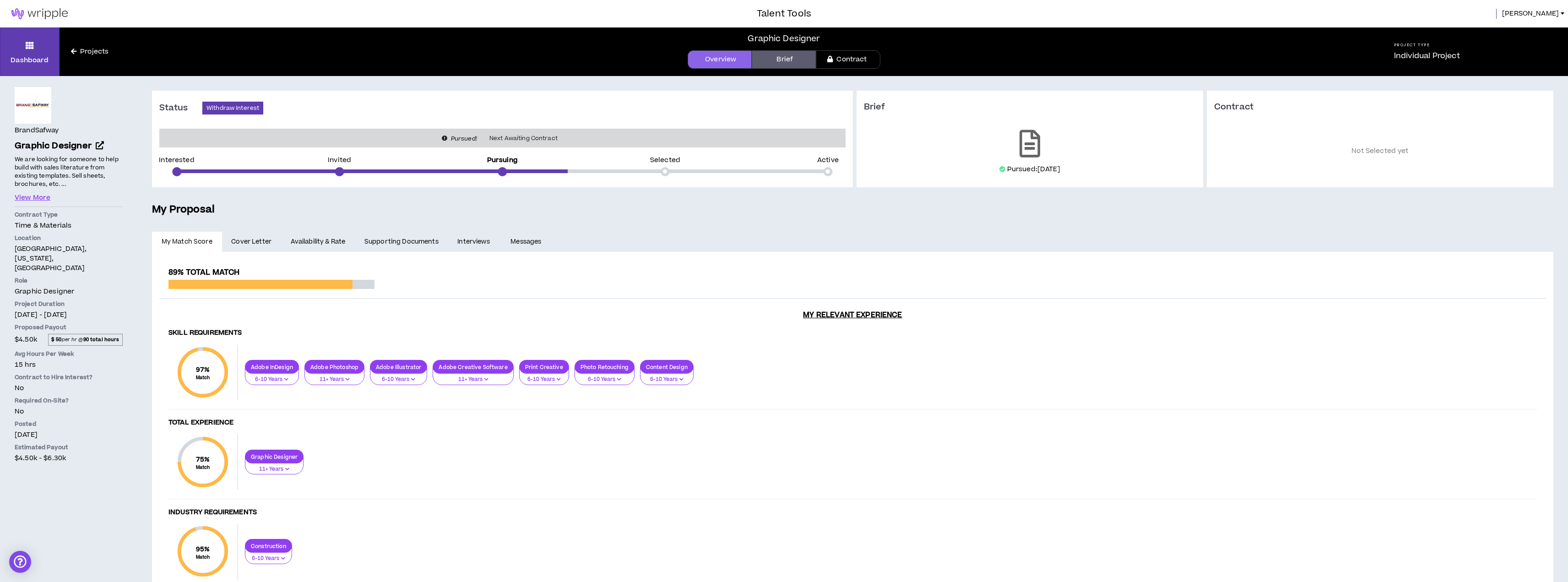
click at [611, 229] on div "**********" at bounding box center [853, 407] width 1401 height 412
click at [715, 226] on div "**********" at bounding box center [853, 407] width 1401 height 412
drag, startPoint x: 74, startPoint y: 295, endPoint x: 93, endPoint y: 295, distance: 19.0
click at [93, 310] on p "[DATE] - [DATE]" at bounding box center [68, 315] width 108 height 10
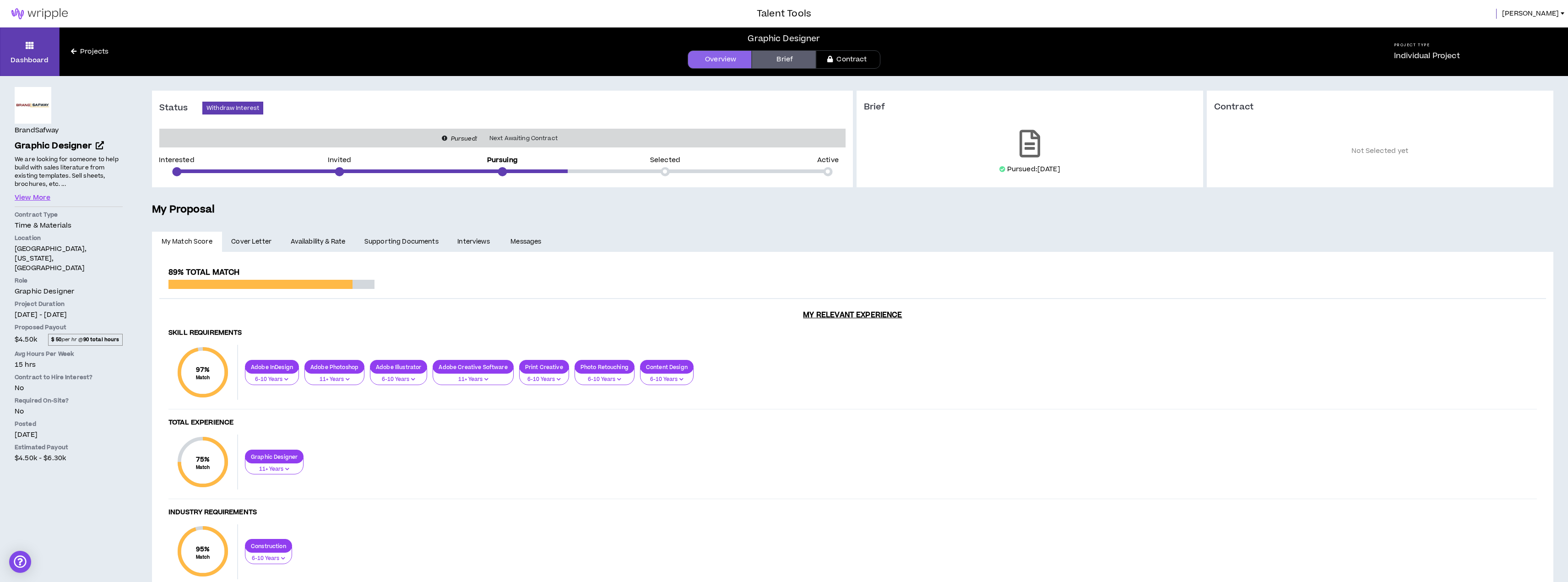
drag, startPoint x: 66, startPoint y: 291, endPoint x: 103, endPoint y: 298, distance: 37.7
click at [103, 310] on p "[DATE] - [DATE]" at bounding box center [68, 315] width 108 height 10
drag, startPoint x: 15, startPoint y: 344, endPoint x: 49, endPoint y: 371, distance: 43.4
click at [49, 371] on div "BrandSafway Graphic Designer We are looking for someone to help build with sale…" at bounding box center [68, 274] width 108 height 376
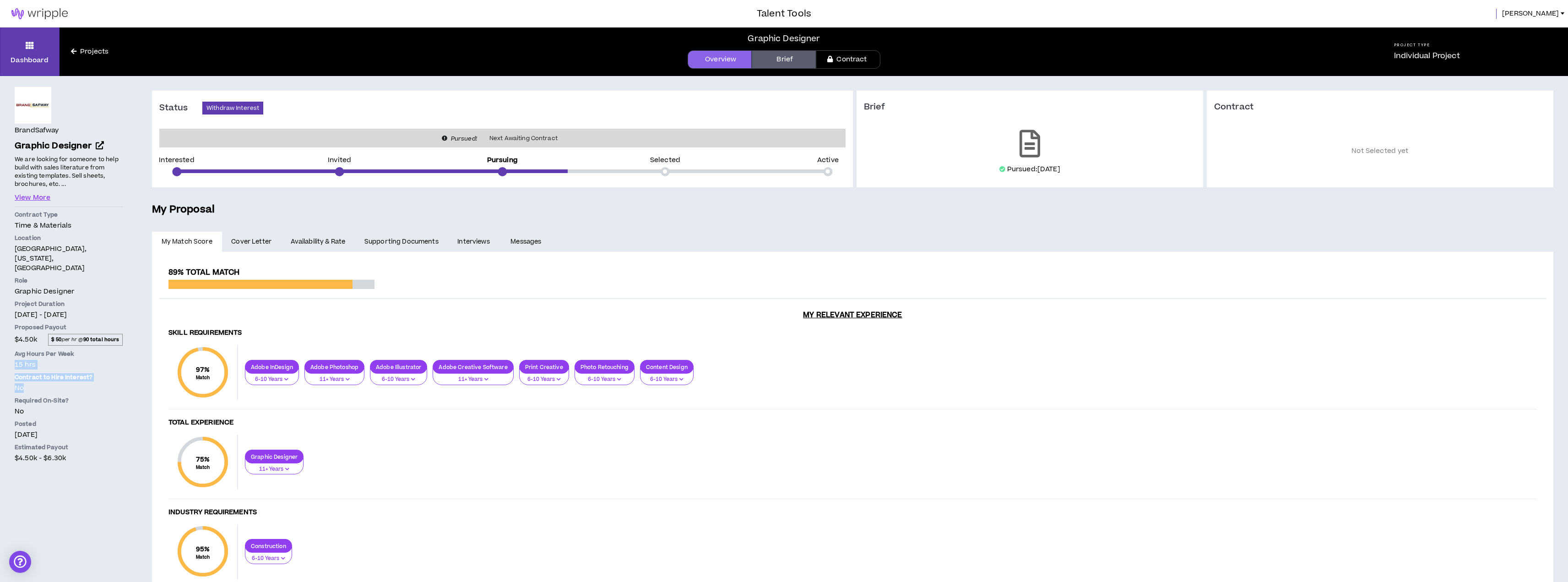
click at [49, 383] on p "No" at bounding box center [68, 387] width 108 height 10
drag, startPoint x: 15, startPoint y: 367, endPoint x: 41, endPoint y: 374, distance: 26.9
click at [41, 374] on div "BrandSafway Graphic Designer Hide Details We are looking for someone to help bu…" at bounding box center [68, 352] width 137 height 552
click at [41, 374] on div "BrandSafway Graphic Designer We are looking for someone to help build with sale…" at bounding box center [68, 274] width 108 height 376
drag, startPoint x: 14, startPoint y: 395, endPoint x: 64, endPoint y: 418, distance: 55.0
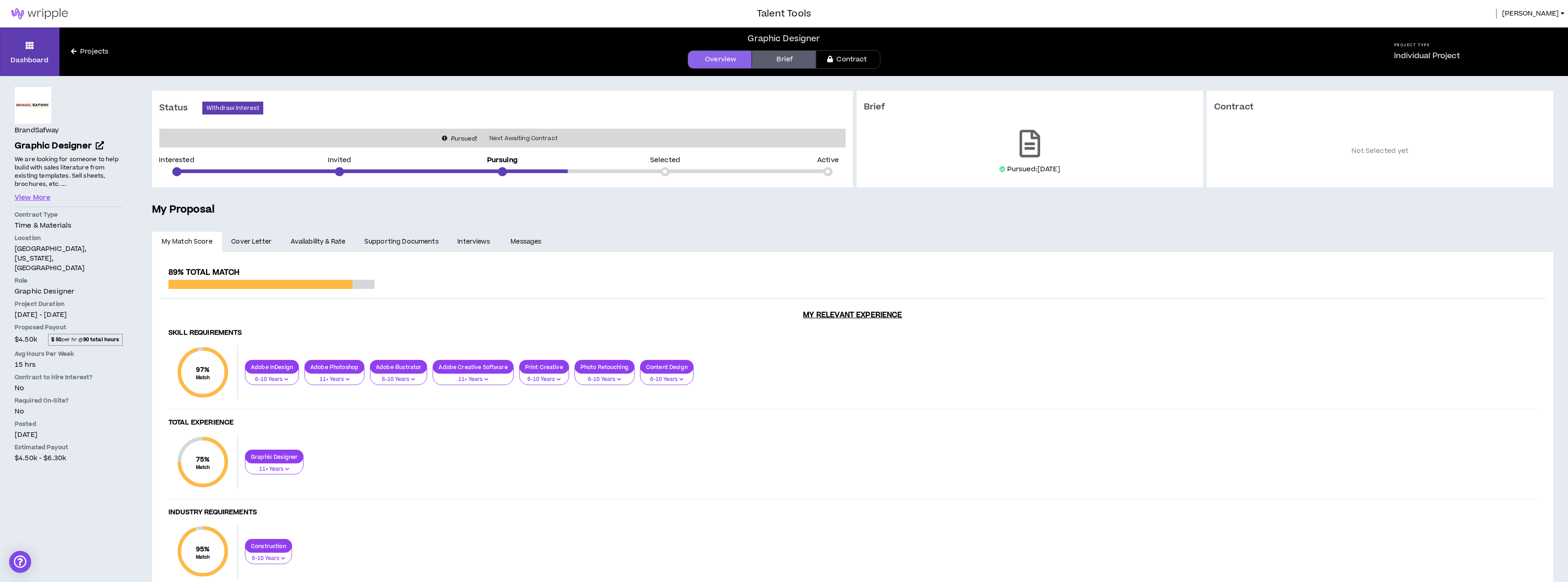
click at [64, 418] on div "BrandSafway Graphic Designer Hide Details We are looking for someone to help bu…" at bounding box center [68, 352] width 137 height 552
click at [64, 430] on p "[DATE]" at bounding box center [68, 434] width 108 height 10
drag, startPoint x: 71, startPoint y: 442, endPoint x: 13, endPoint y: 417, distance: 63.2
click at [13, 417] on div "BrandSafway Graphic Designer Hide Details We are looking for someone to help bu…" at bounding box center [68, 352] width 137 height 552
click at [13, 416] on div "BrandSafway Graphic Designer Hide Details We are looking for someone to help bu…" at bounding box center [68, 352] width 137 height 552
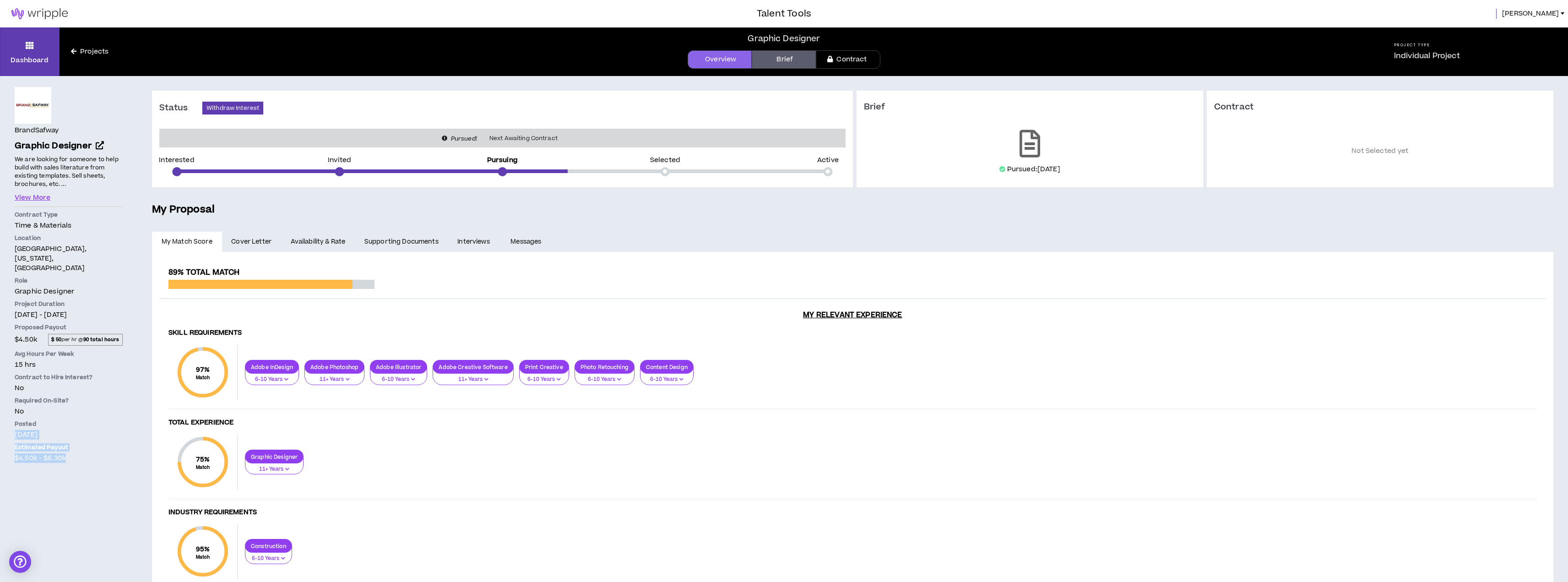
click at [13, 413] on div "BrandSafway Graphic Designer Hide Details We are looking for someone to help bu…" at bounding box center [68, 352] width 137 height 552
drag, startPoint x: 13, startPoint y: 418, endPoint x: 81, endPoint y: 443, distance: 72.4
click at [81, 443] on div "BrandSafway Graphic Designer Hide Details We are looking for someone to help bu…" at bounding box center [68, 352] width 137 height 552
click at [81, 444] on div "BrandSafway Graphic Designer Hide Details We are looking for someone to help bu…" at bounding box center [68, 352] width 137 height 552
drag, startPoint x: 72, startPoint y: 439, endPoint x: 14, endPoint y: 417, distance: 62.0
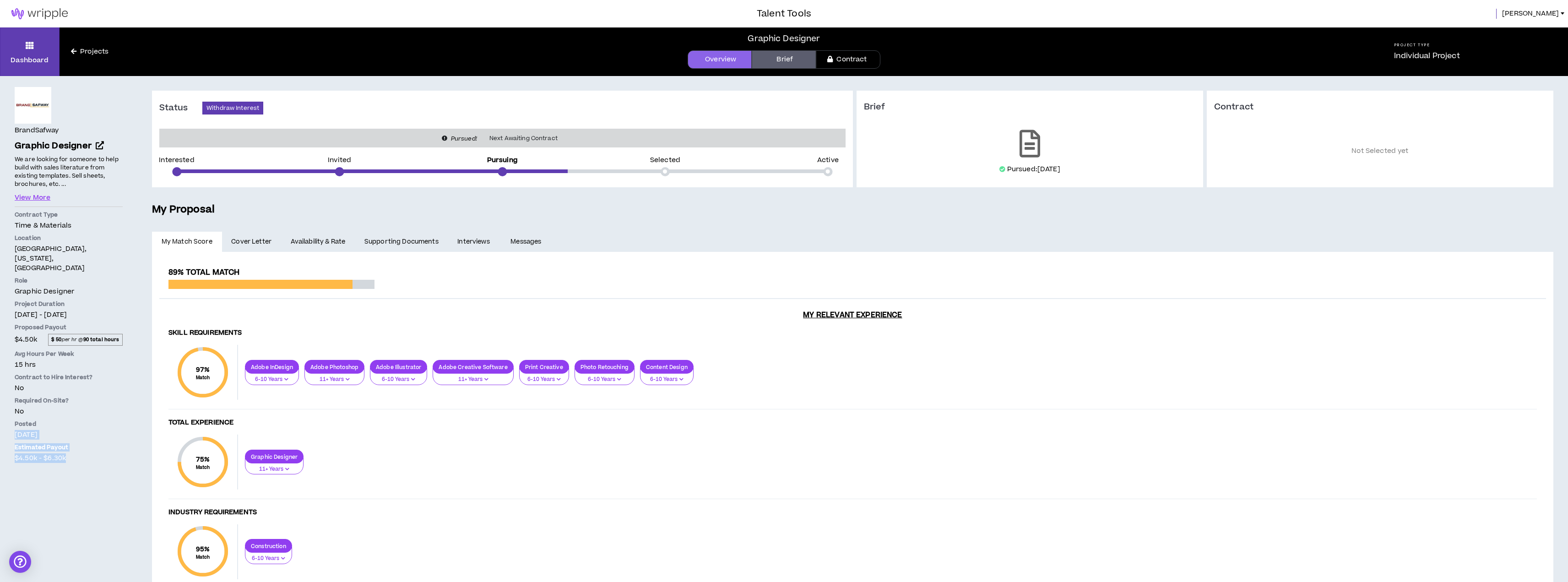
click at [14, 417] on div "BrandSafway Graphic Designer We are looking for someone to help build with sale…" at bounding box center [68, 274] width 108 height 376
click at [14, 430] on p "[DATE]" at bounding box center [68, 434] width 108 height 10
click at [580, 216] on h5 "My Proposal" at bounding box center [853, 209] width 1401 height 15
